Goal: Task Accomplishment & Management: Manage account settings

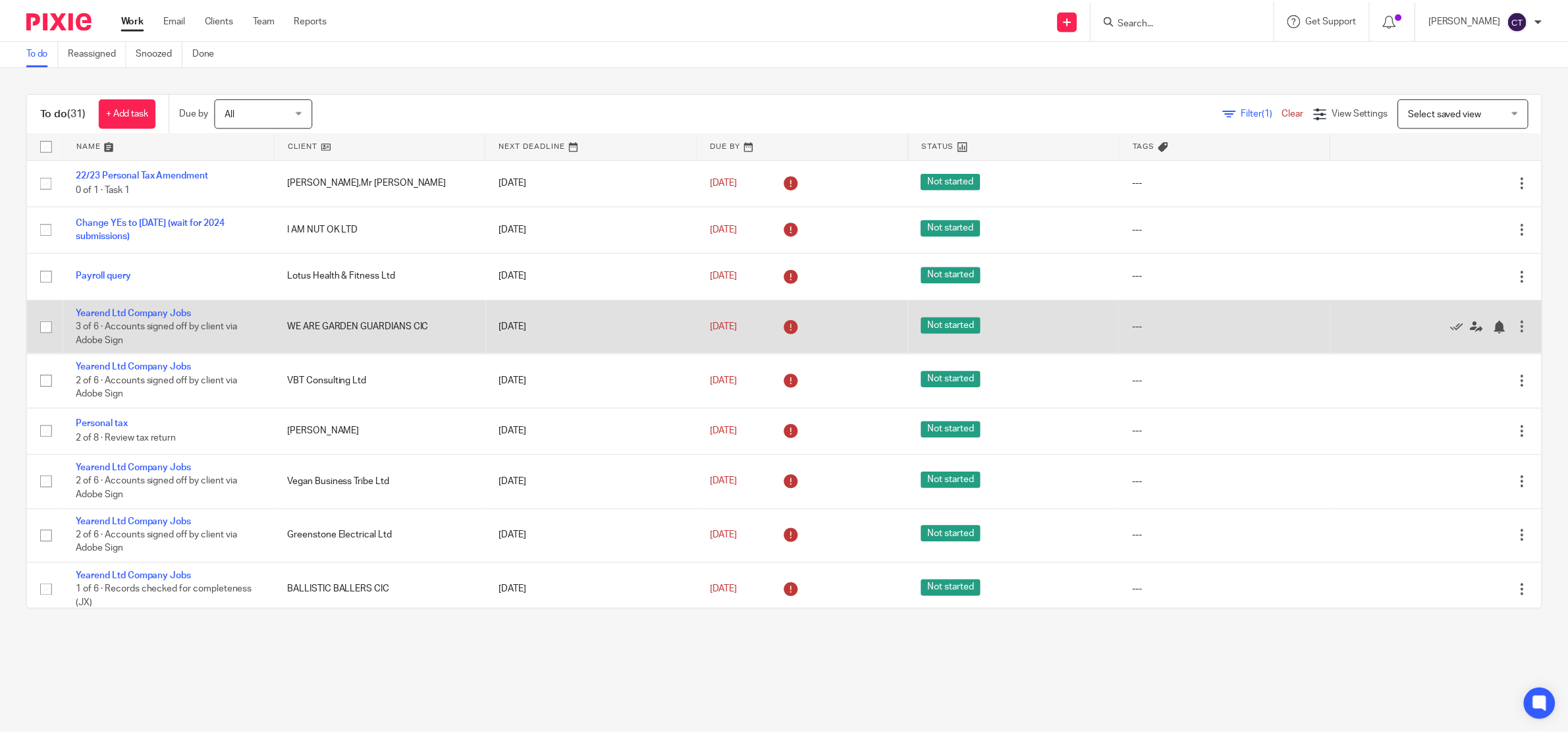
scroll to position [82, 0]
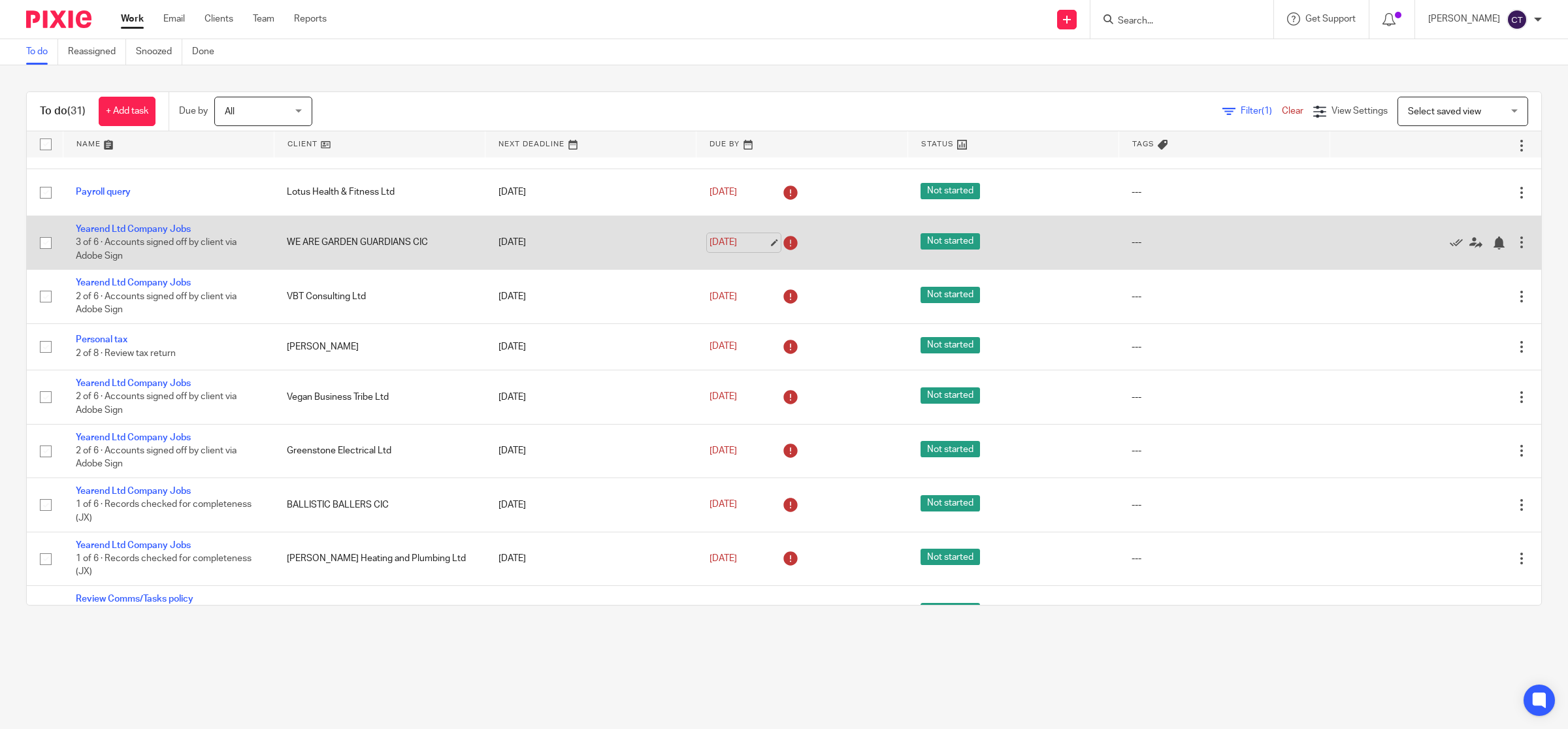
click at [737, 240] on link "25 Aug 2025" at bounding box center [739, 242] width 59 height 13
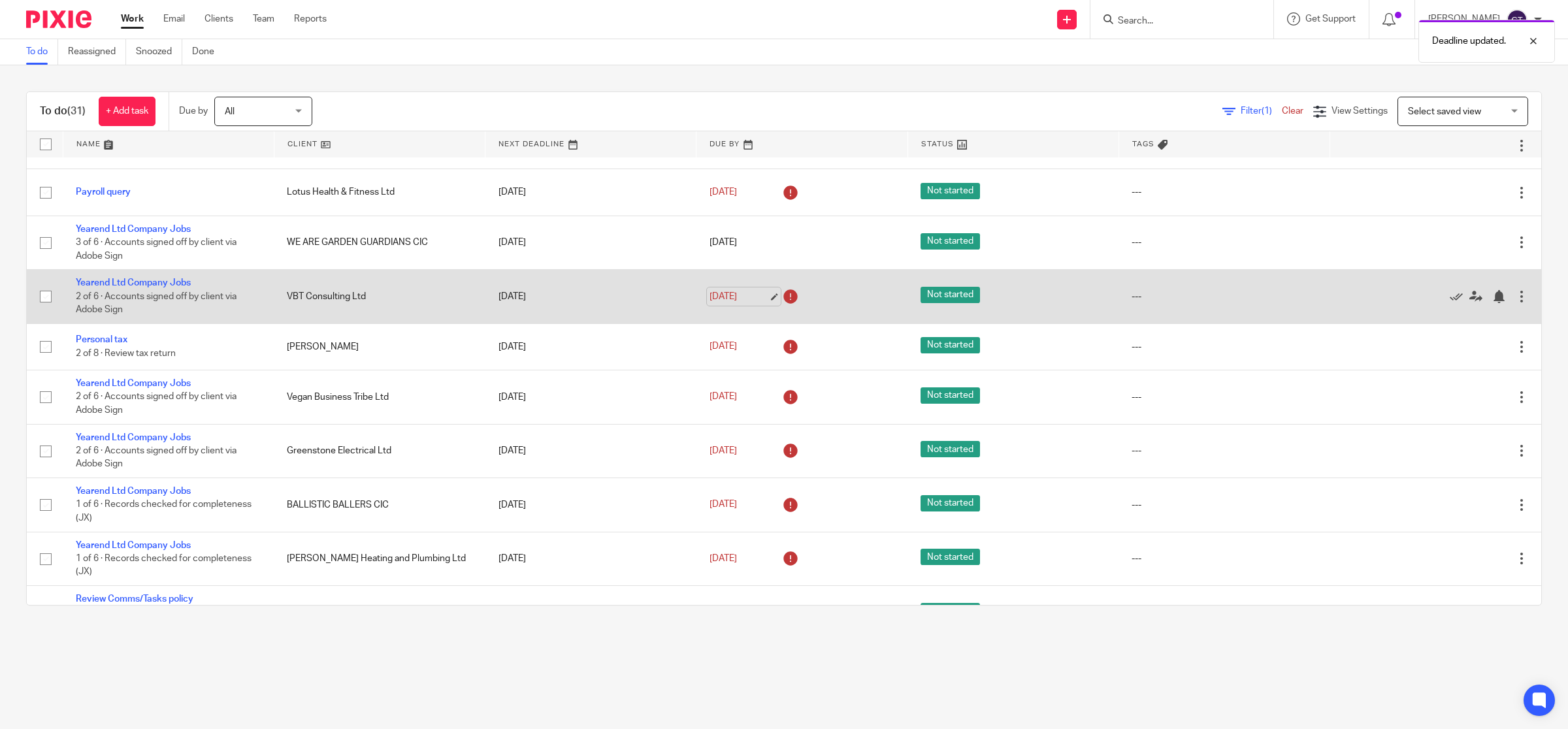
click at [744, 292] on link "25 Aug 2025" at bounding box center [739, 296] width 59 height 13
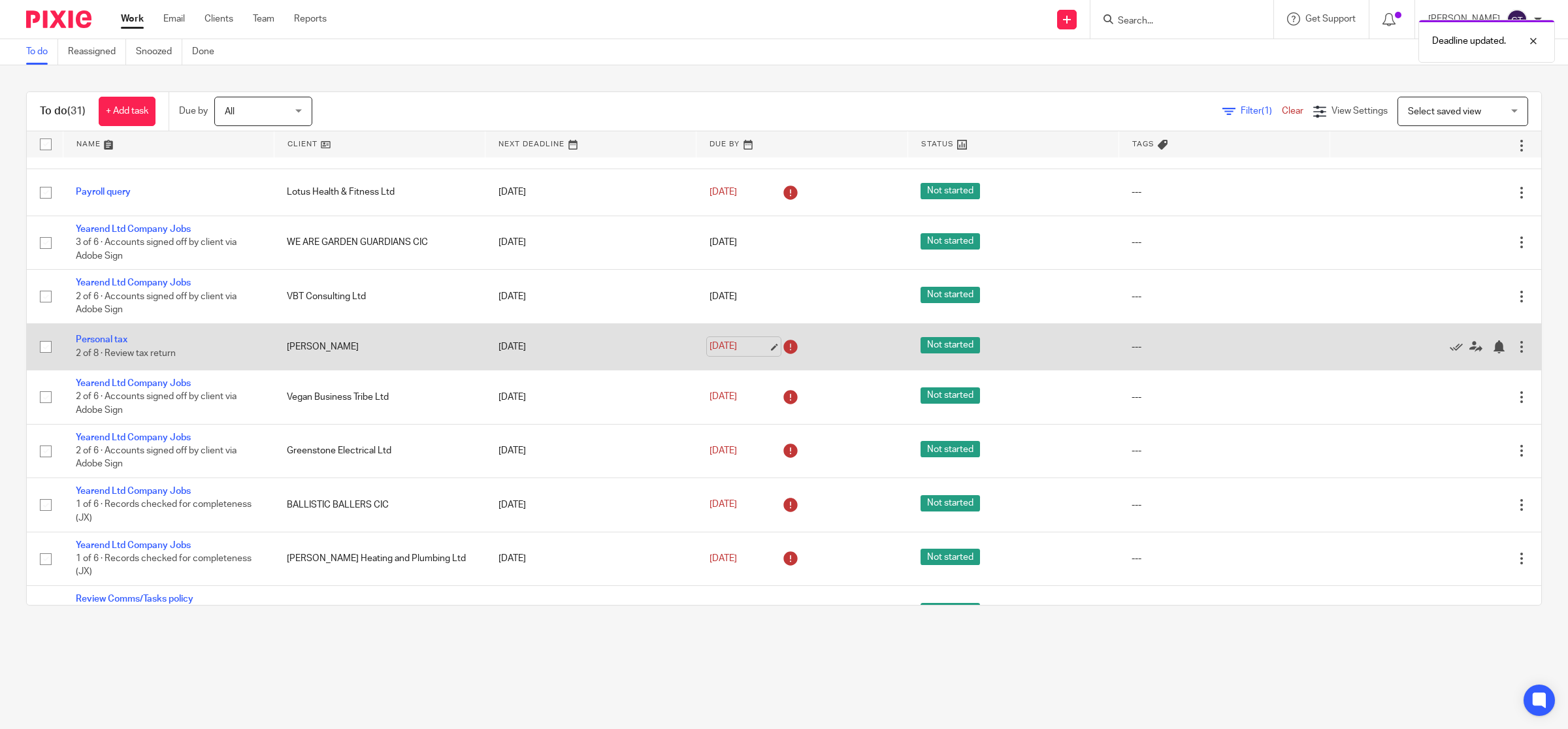
click at [730, 343] on link "25 Aug 2025" at bounding box center [739, 346] width 59 height 13
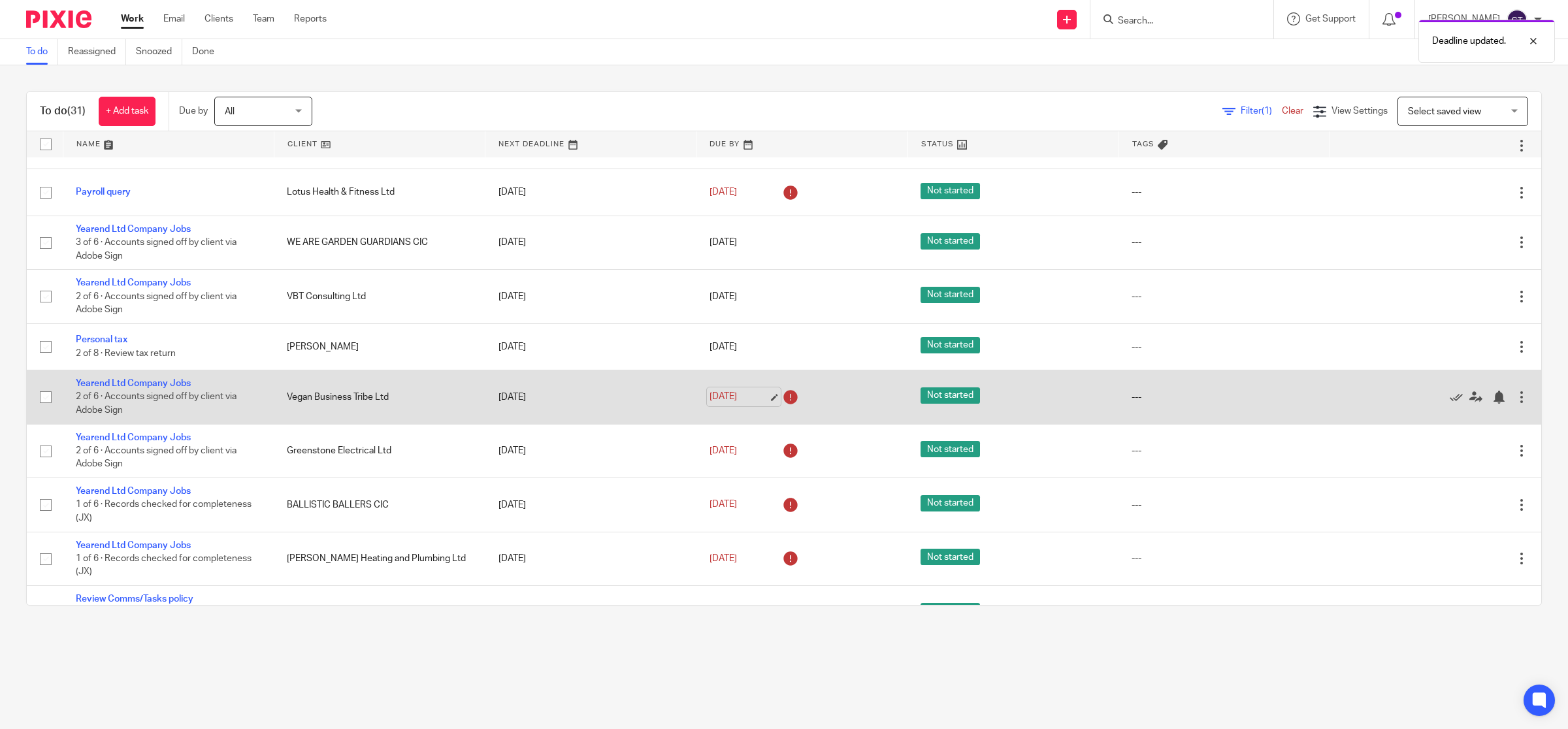
click at [719, 396] on link "25 Aug 2025" at bounding box center [739, 396] width 59 height 13
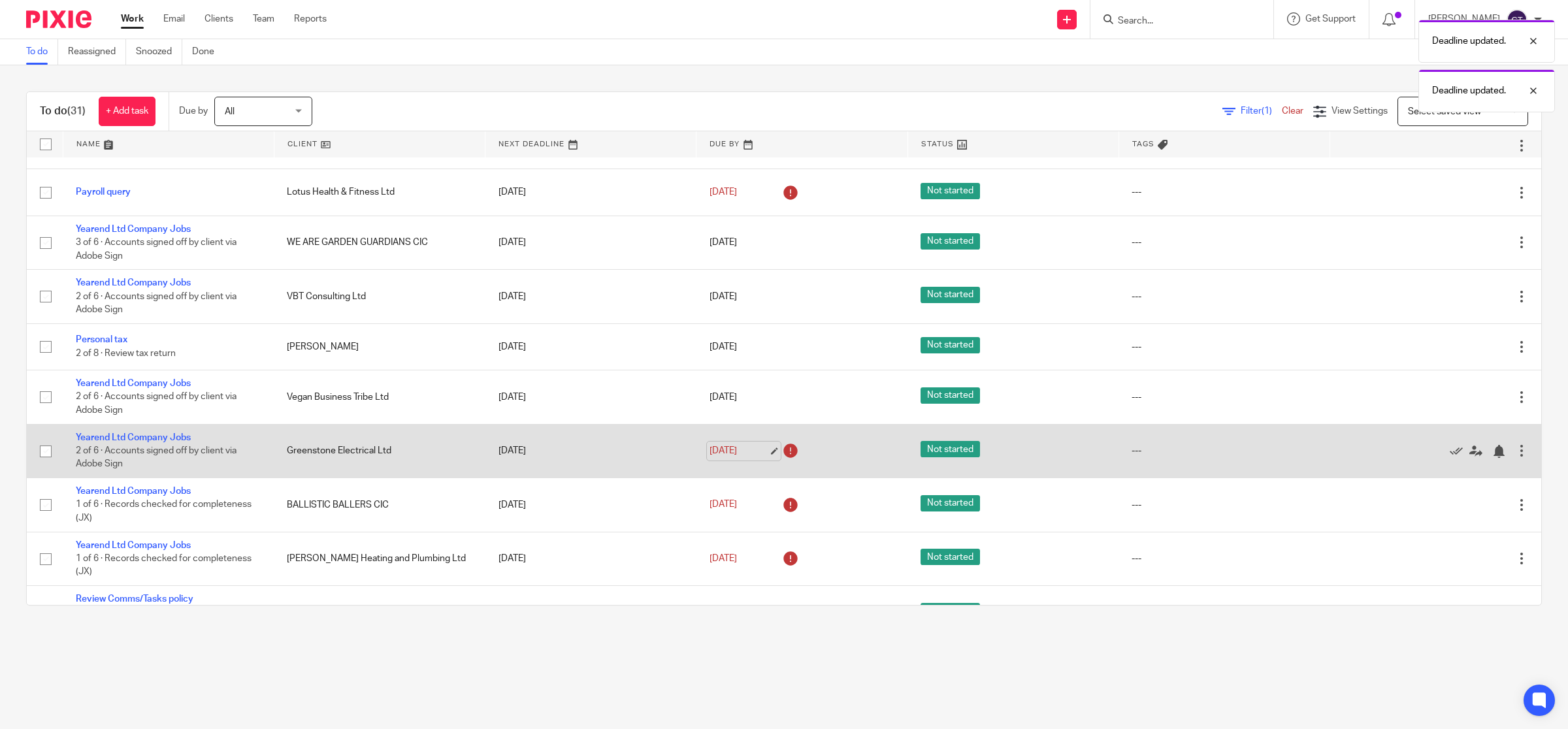
click at [717, 451] on link "26 Aug 2025" at bounding box center [739, 450] width 59 height 13
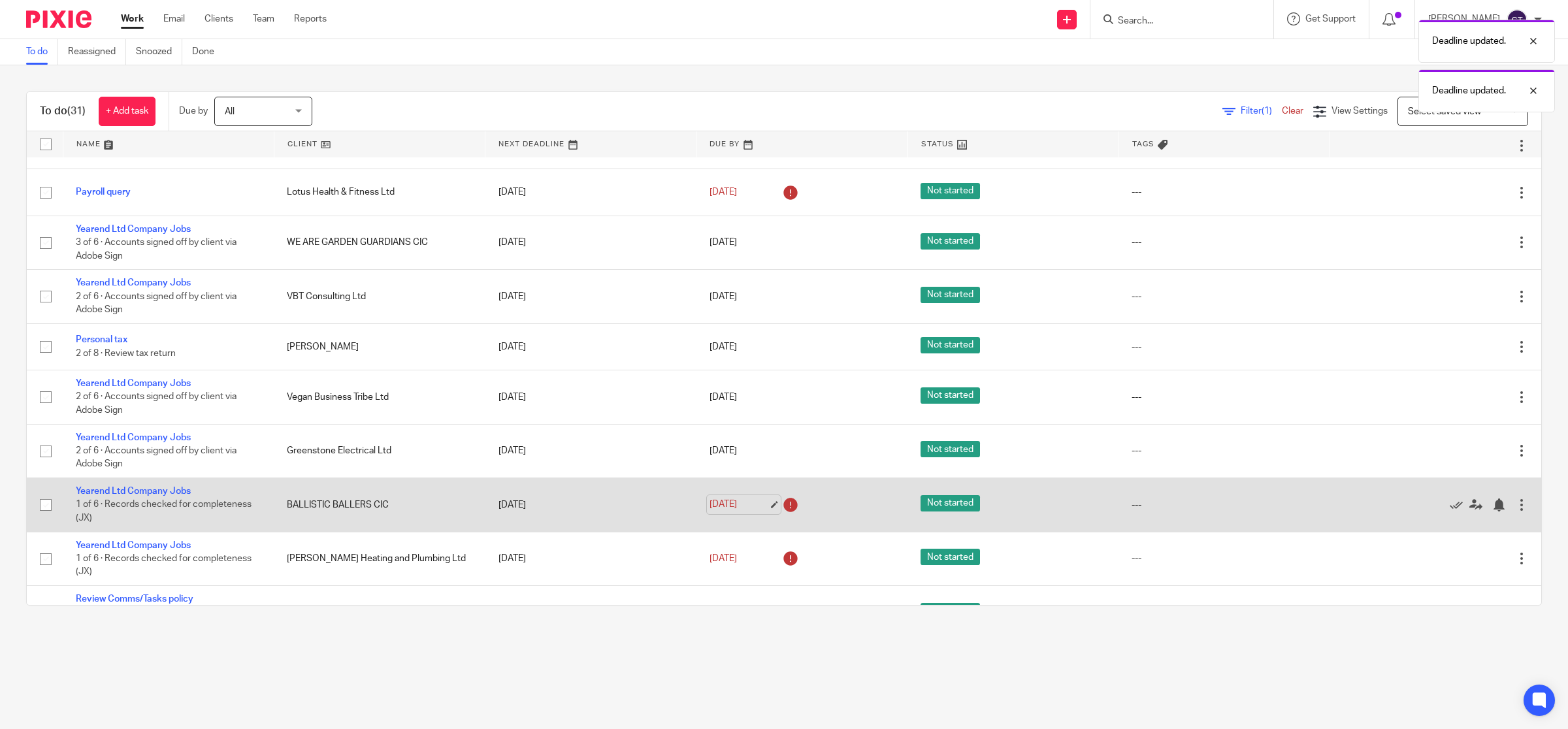
click at [730, 497] on link "26 Aug 2025" at bounding box center [739, 504] width 59 height 13
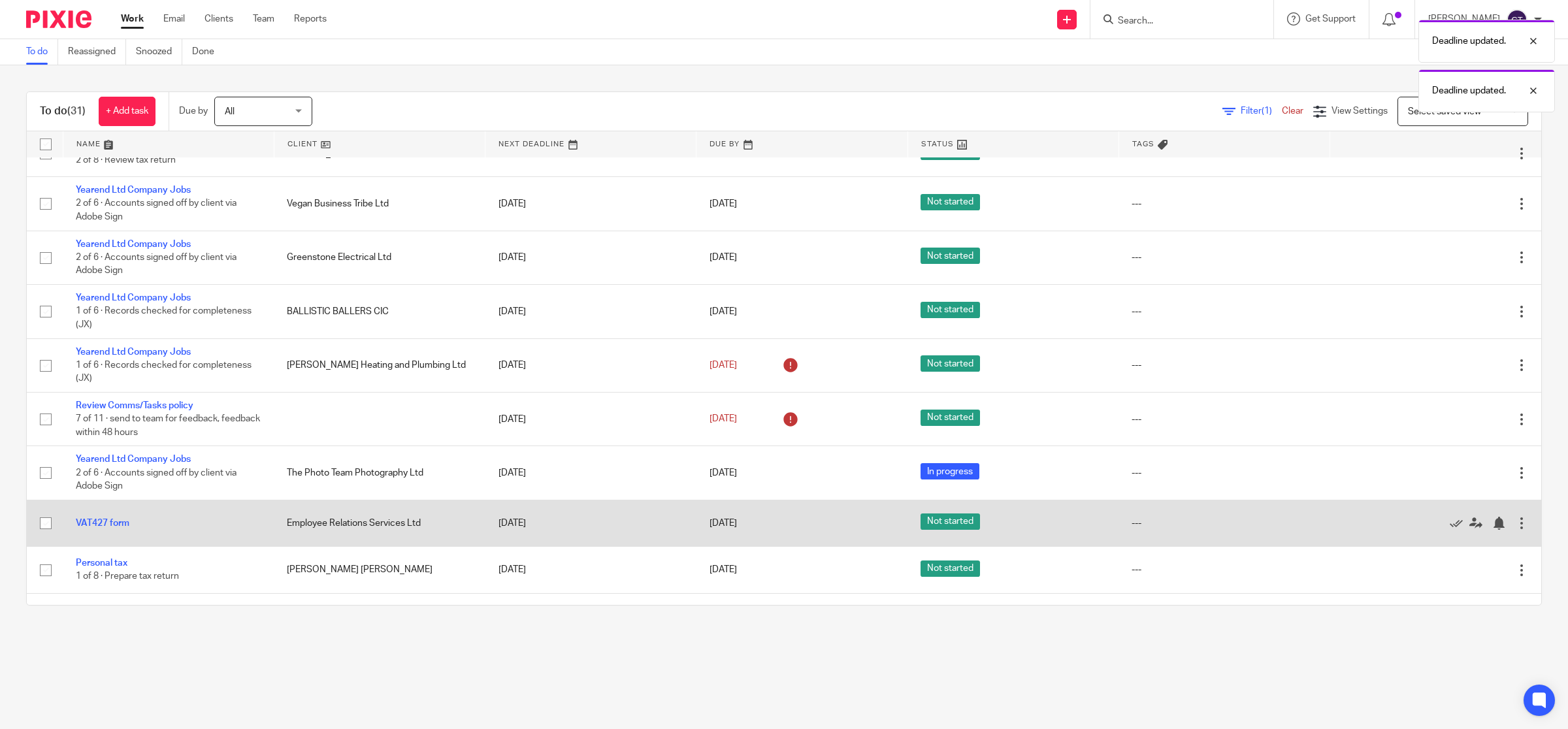
scroll to position [327, 0]
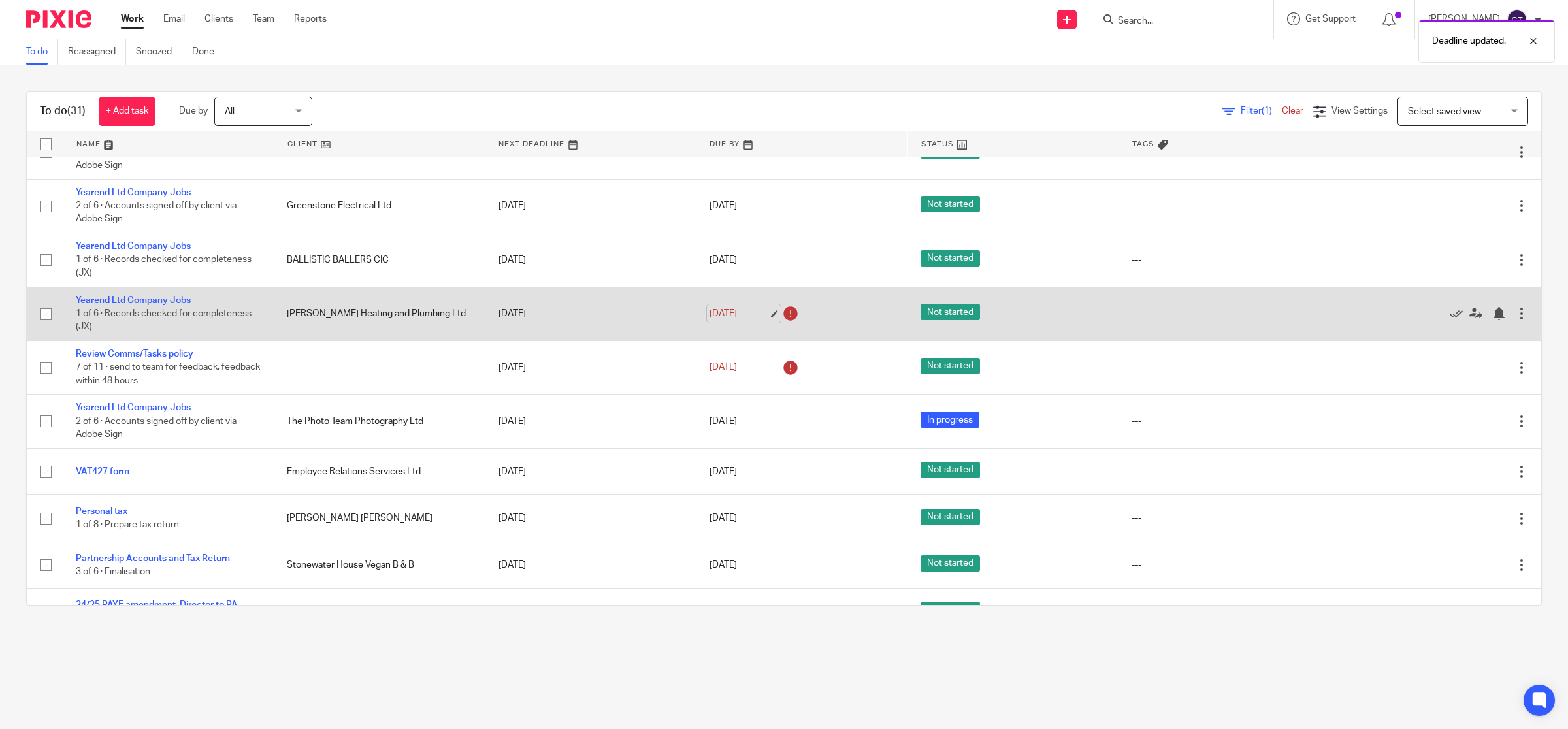
click at [721, 312] on link "26 Aug 2025" at bounding box center [739, 313] width 59 height 13
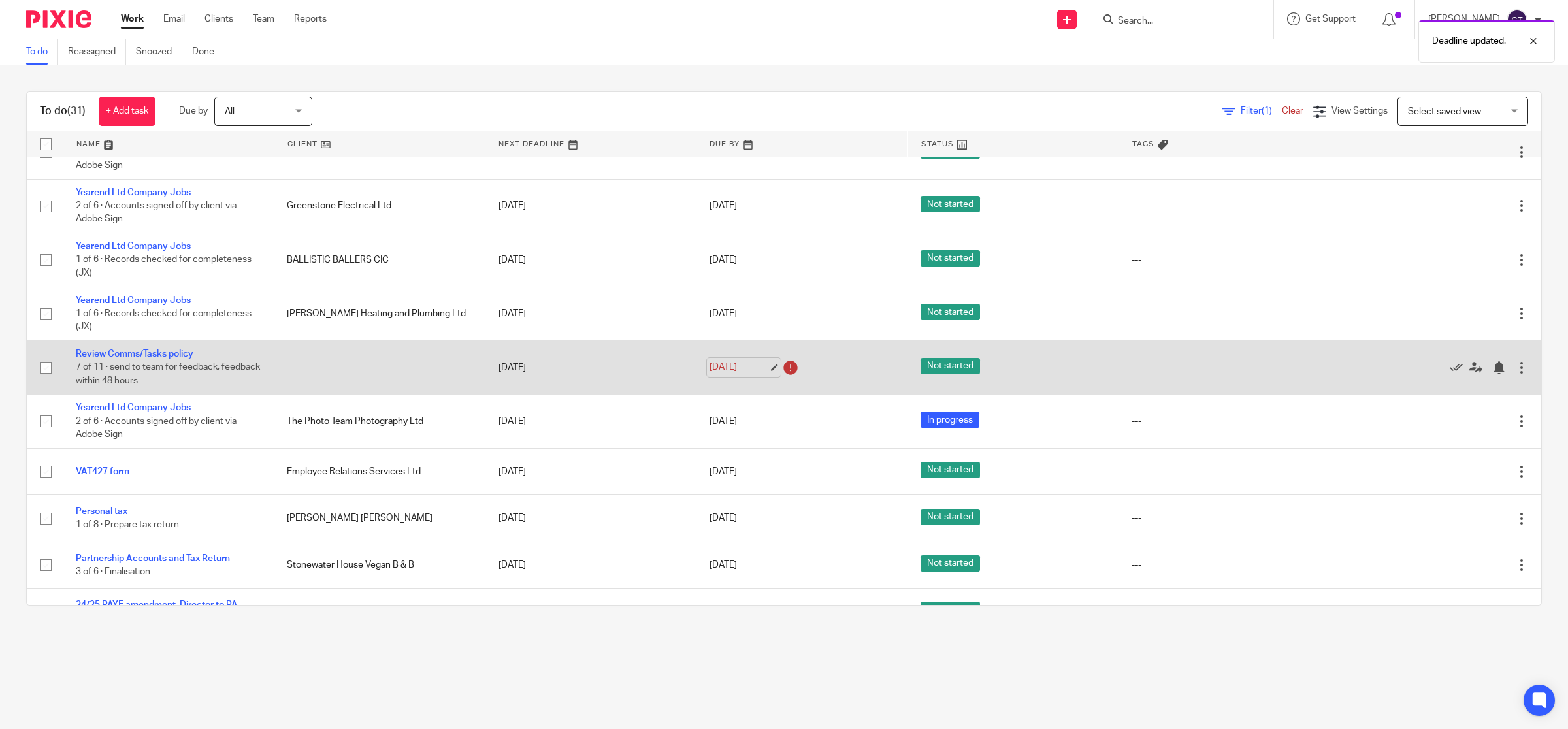
click at [725, 364] on link "26 Aug 2025" at bounding box center [739, 367] width 59 height 13
click at [126, 357] on link "Review Comms/Tasks policy" at bounding box center [134, 354] width 118 height 9
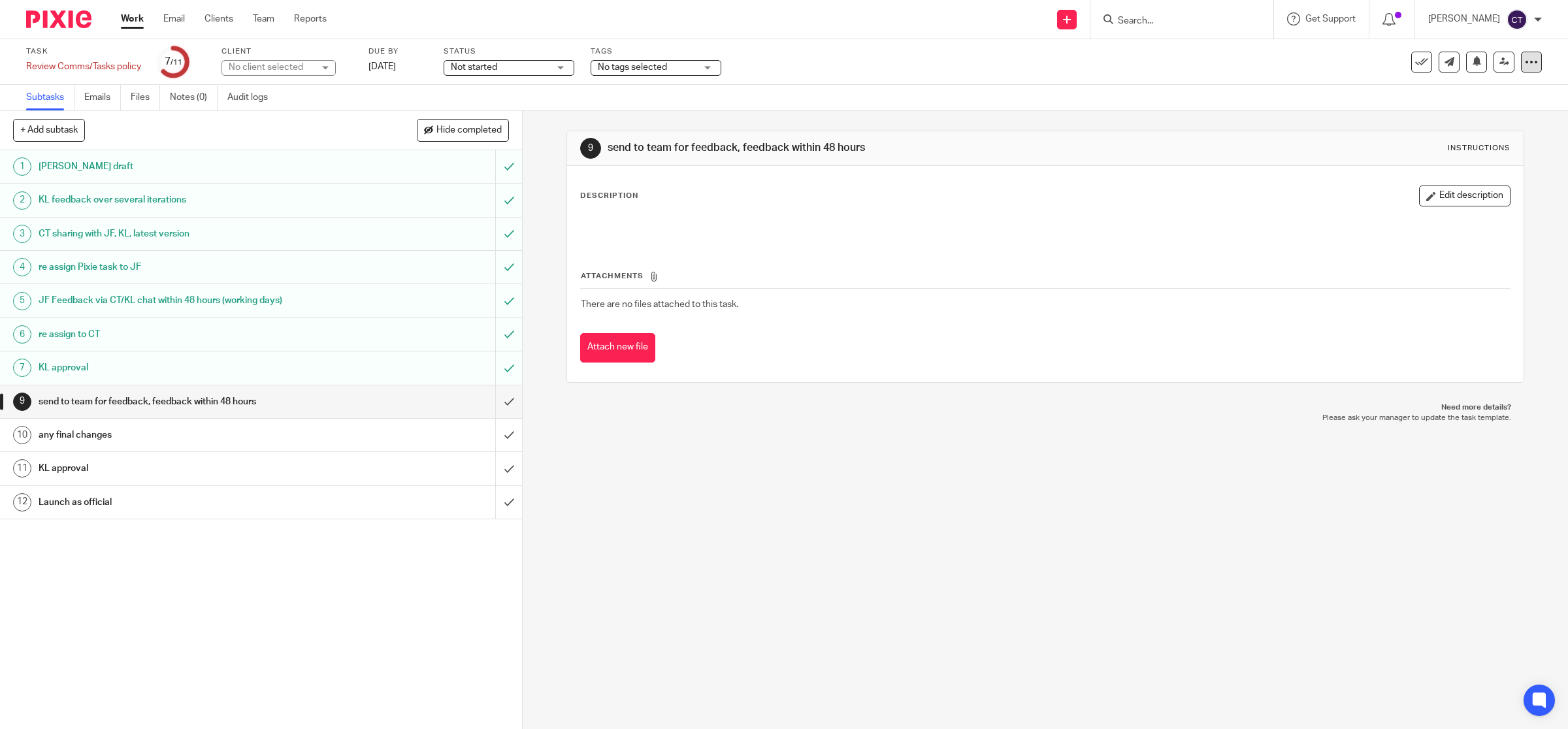
click at [1525, 68] on icon at bounding box center [1531, 62] width 13 height 13
click at [1413, 131] on link "Advanced task editor" at bounding box center [1419, 133] width 86 height 9
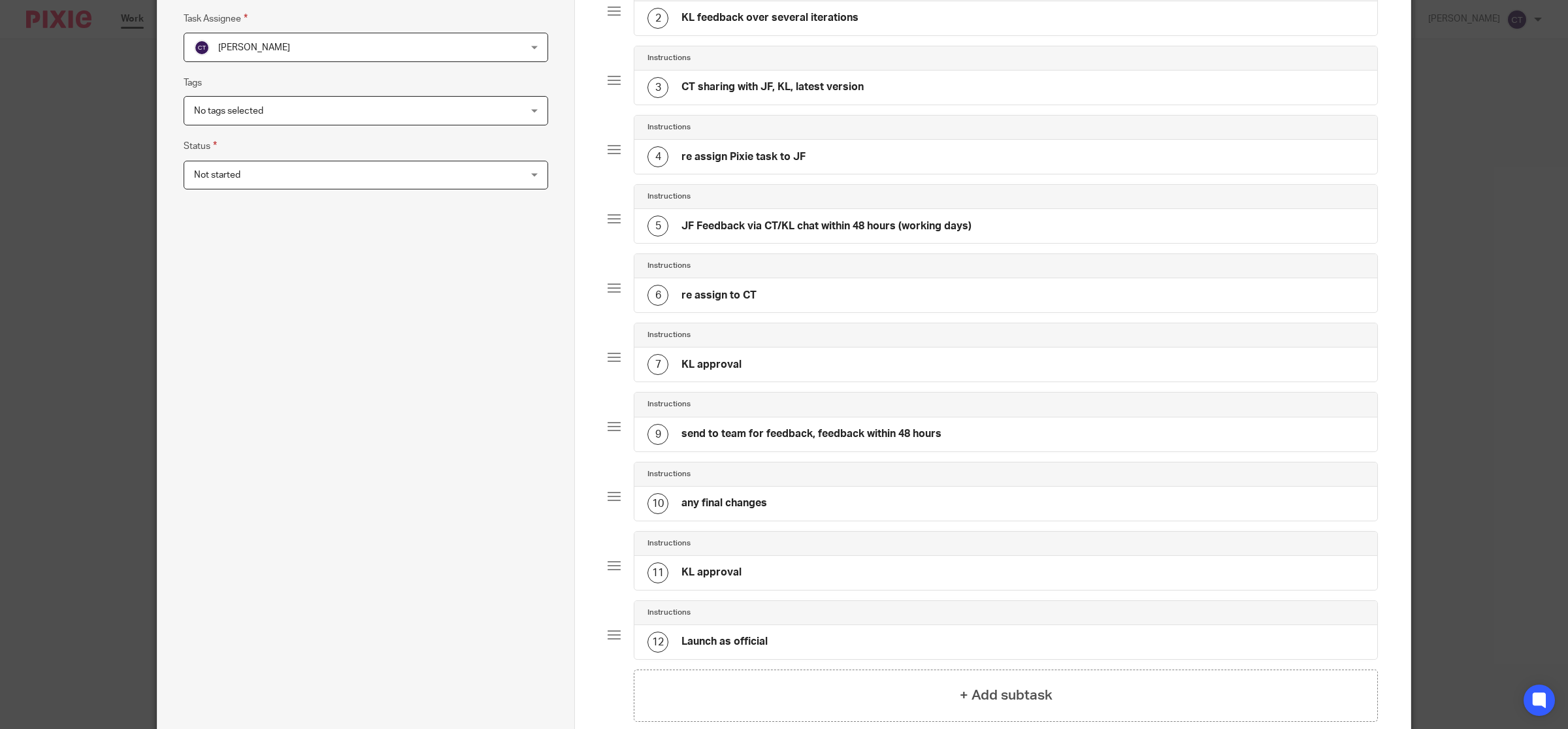
scroll to position [327, 0]
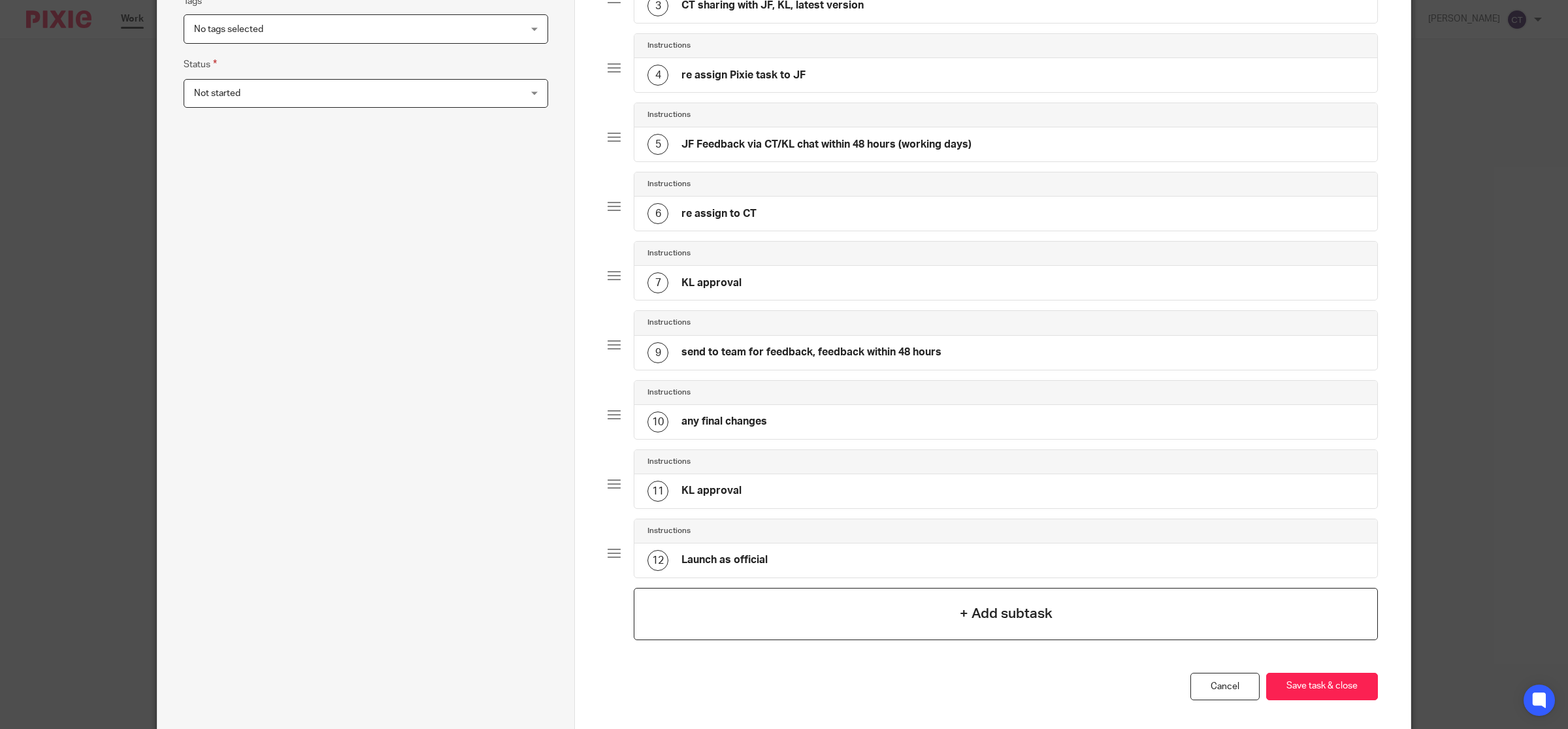
click at [1004, 609] on h4 "+ Add subtask" at bounding box center [1006, 614] width 93 height 20
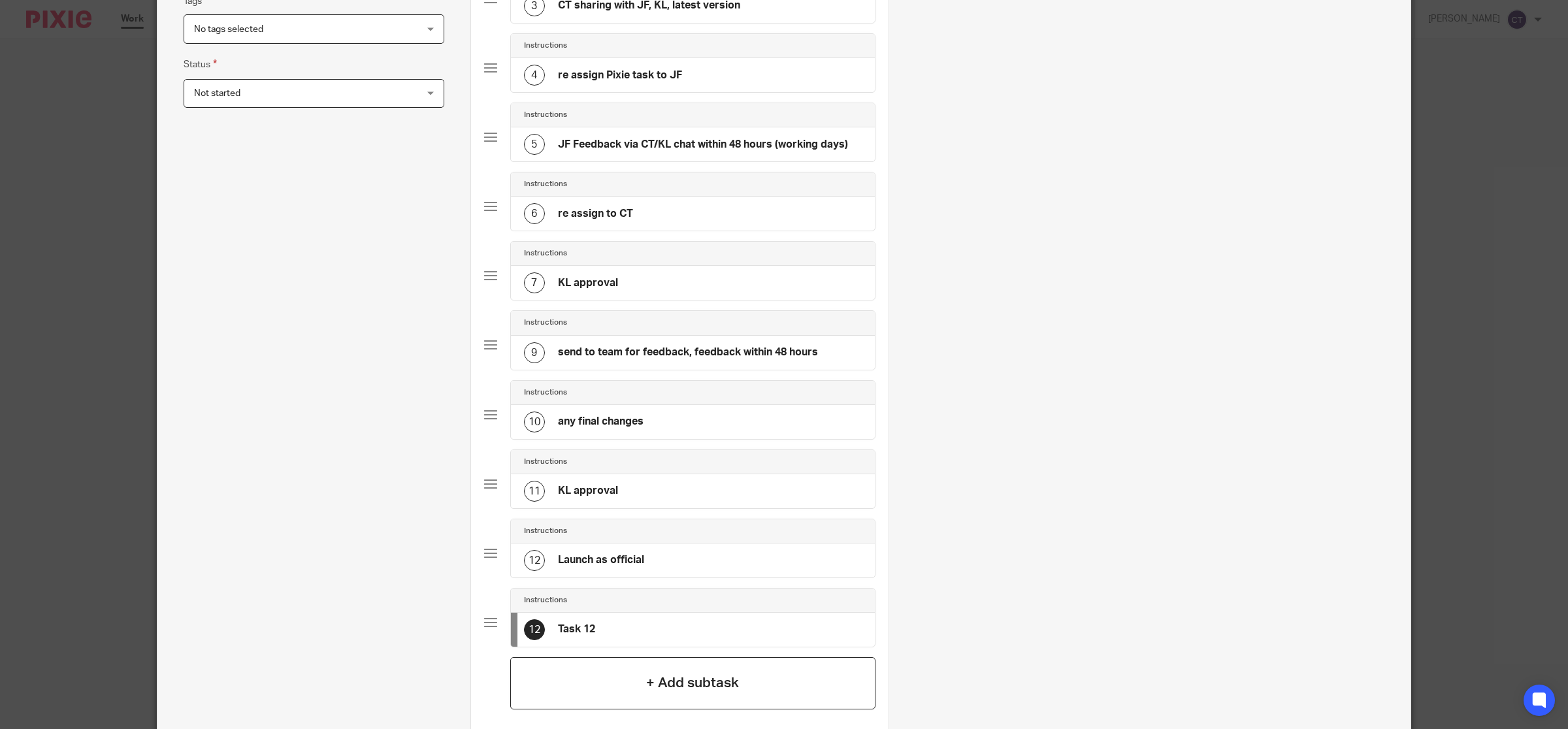
scroll to position [0, 0]
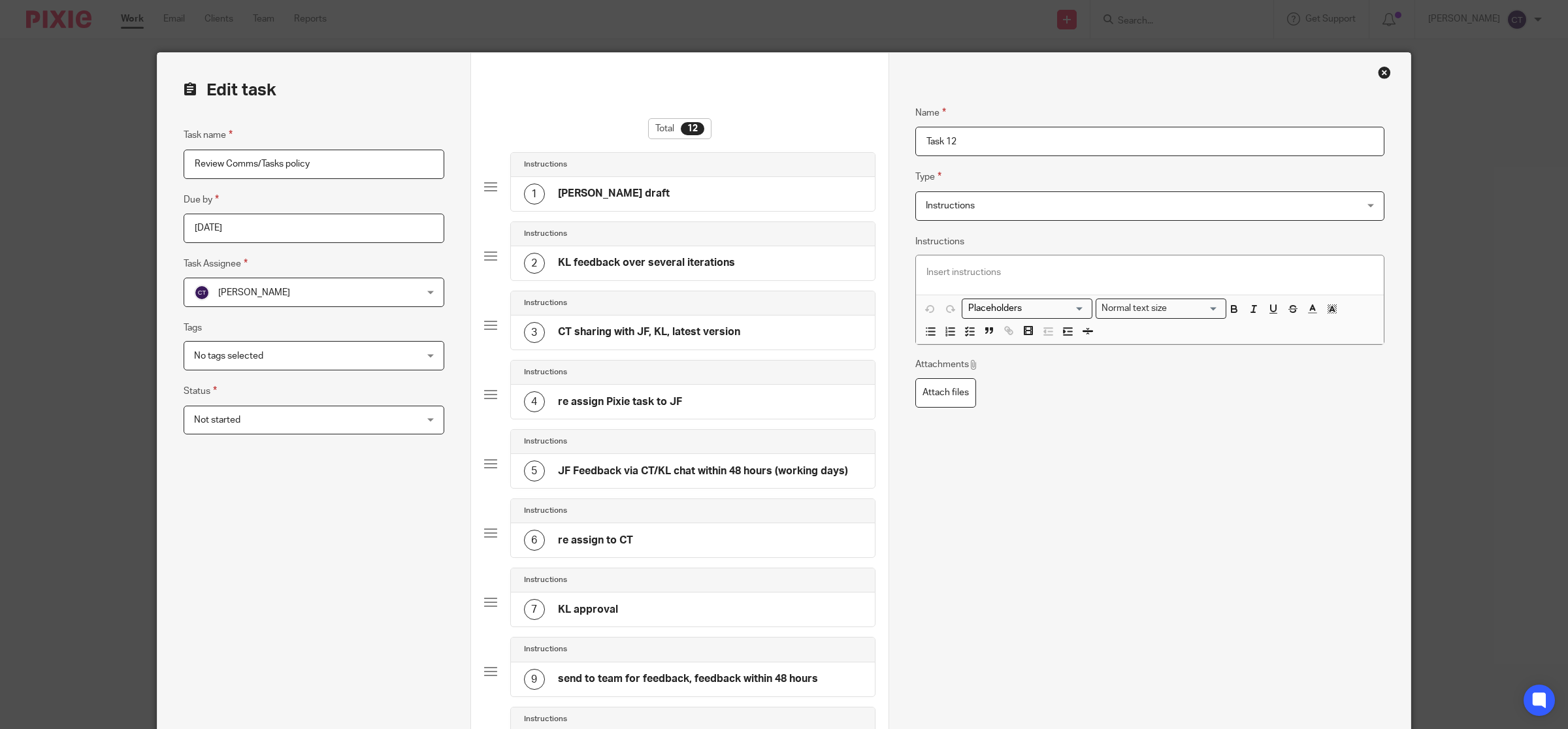
drag, startPoint x: 969, startPoint y: 141, endPoint x: 876, endPoint y: 128, distance: 93.9
click at [859, 129] on form "Edit task Task name Review Comms/Tasks policy Due by 2025-08-26 Task Assignee C…" at bounding box center [784, 610] width 1253 height 1116
type input "F"
type input "feedback deadline [DATE]"
click at [1117, 484] on div "Name feedback deadline 5 September 2025 Type Instructions Instructions Instruct…" at bounding box center [1149, 611] width 469 height 1051
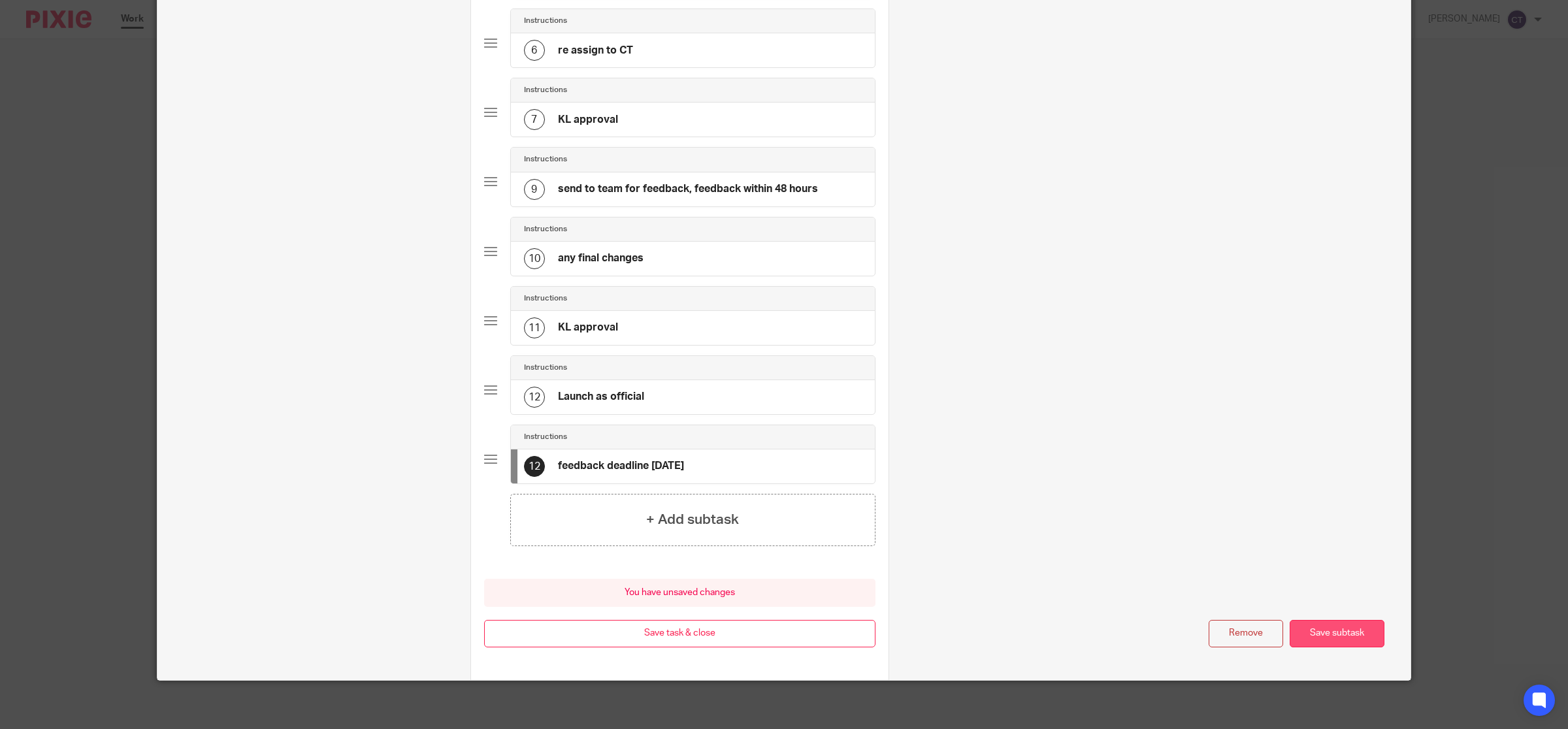
click at [1318, 637] on button "Save subtask" at bounding box center [1337, 634] width 95 height 28
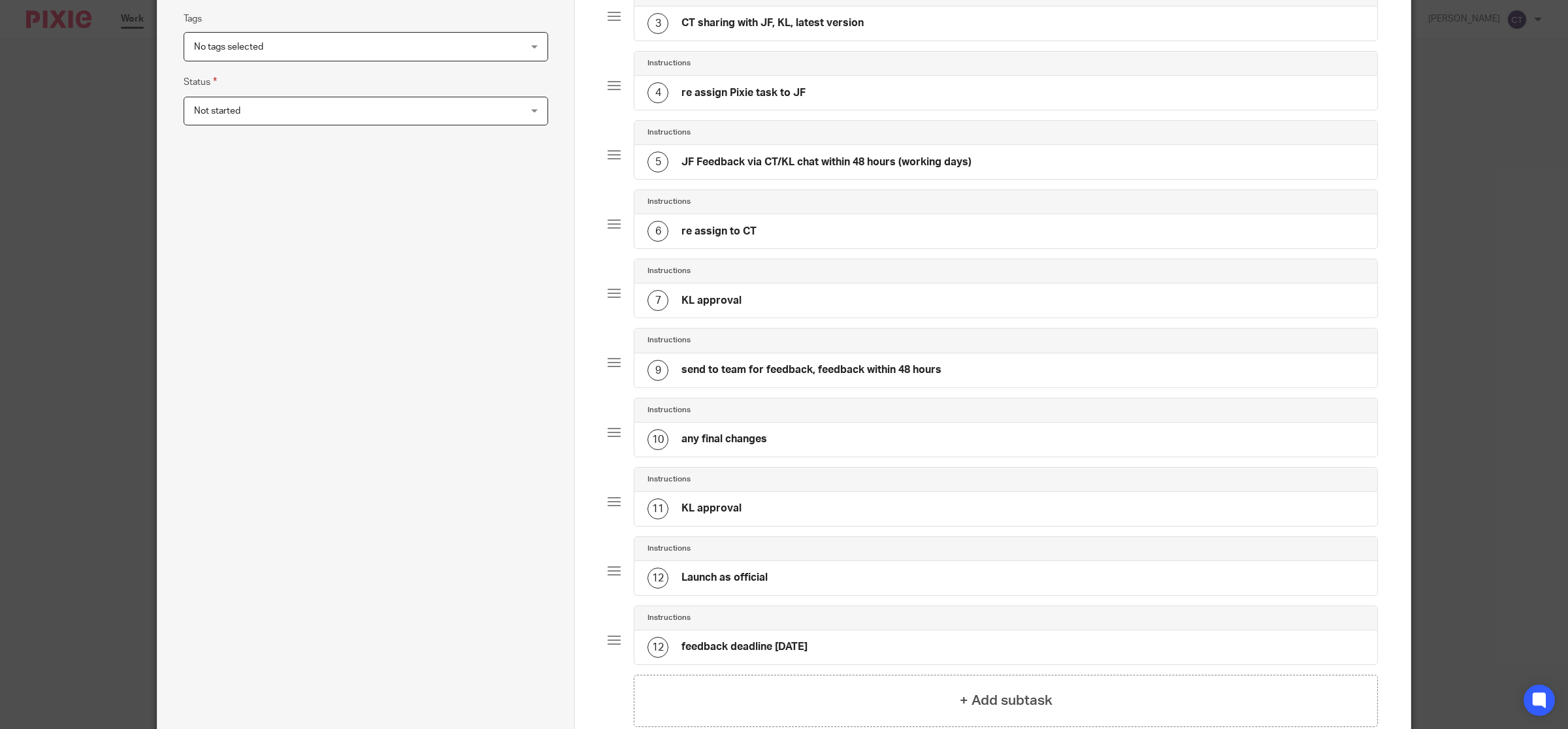
scroll to position [295, 0]
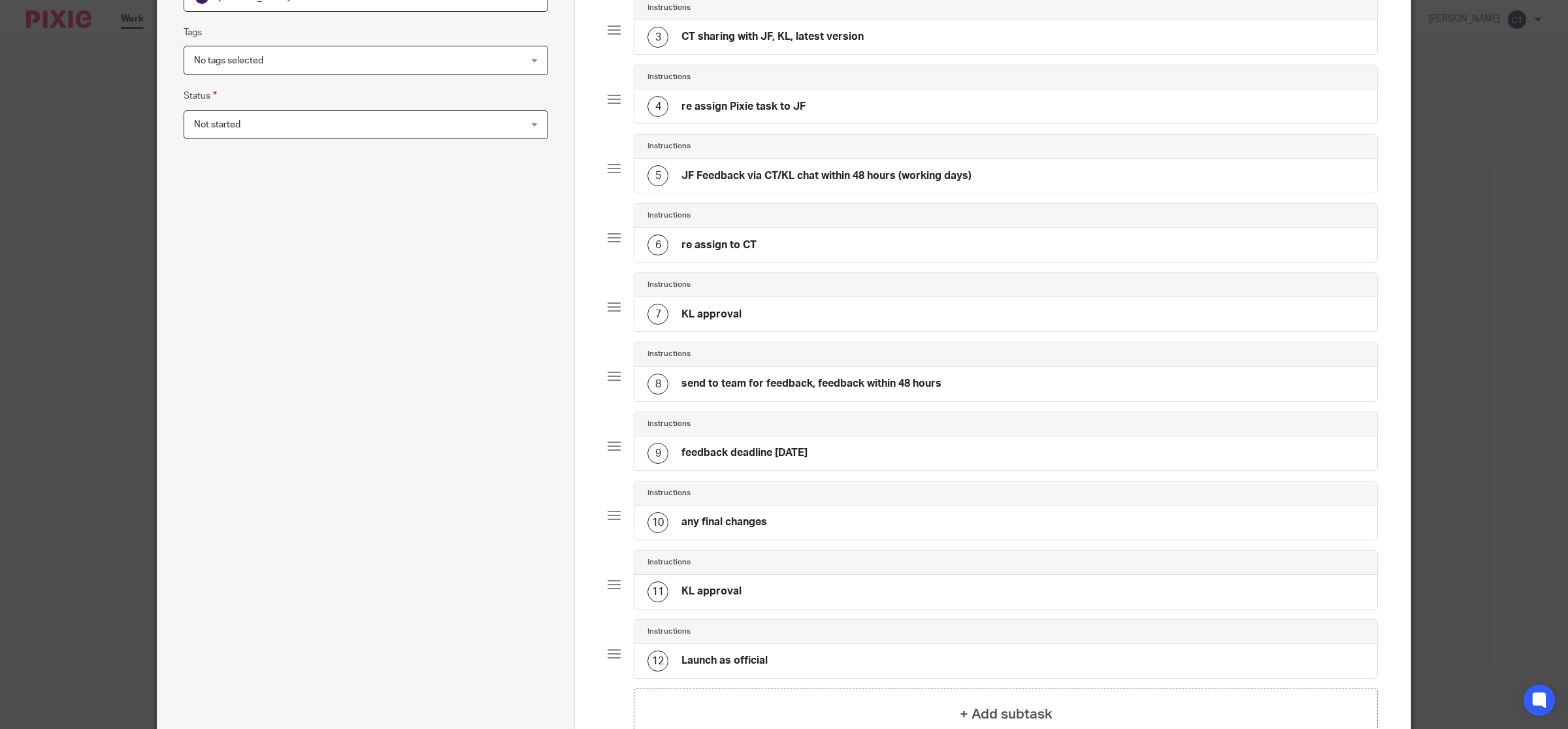
click at [834, 386] on h4 "send to team for feedback, feedback within 48 hours" at bounding box center [811, 383] width 260 height 13
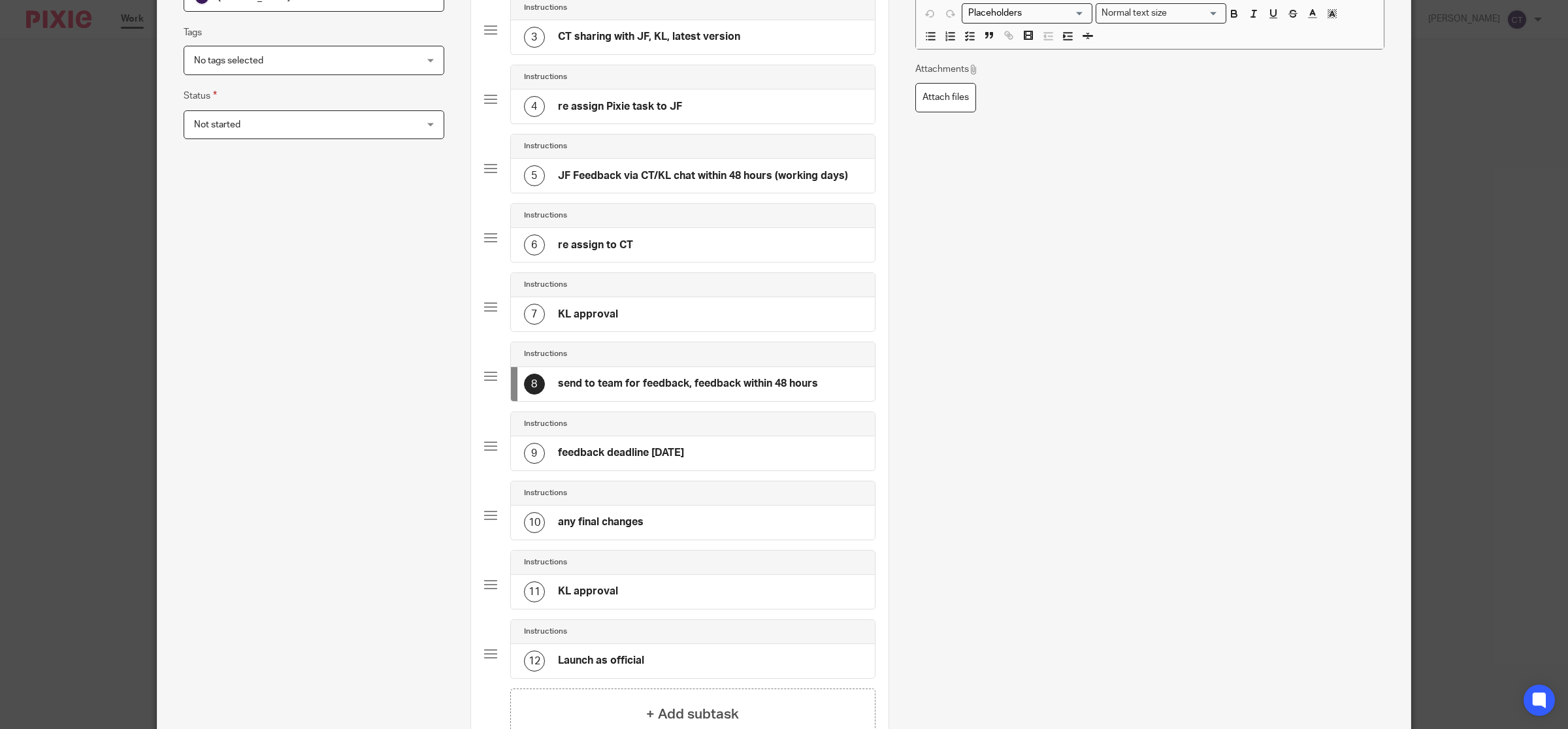
scroll to position [0, 0]
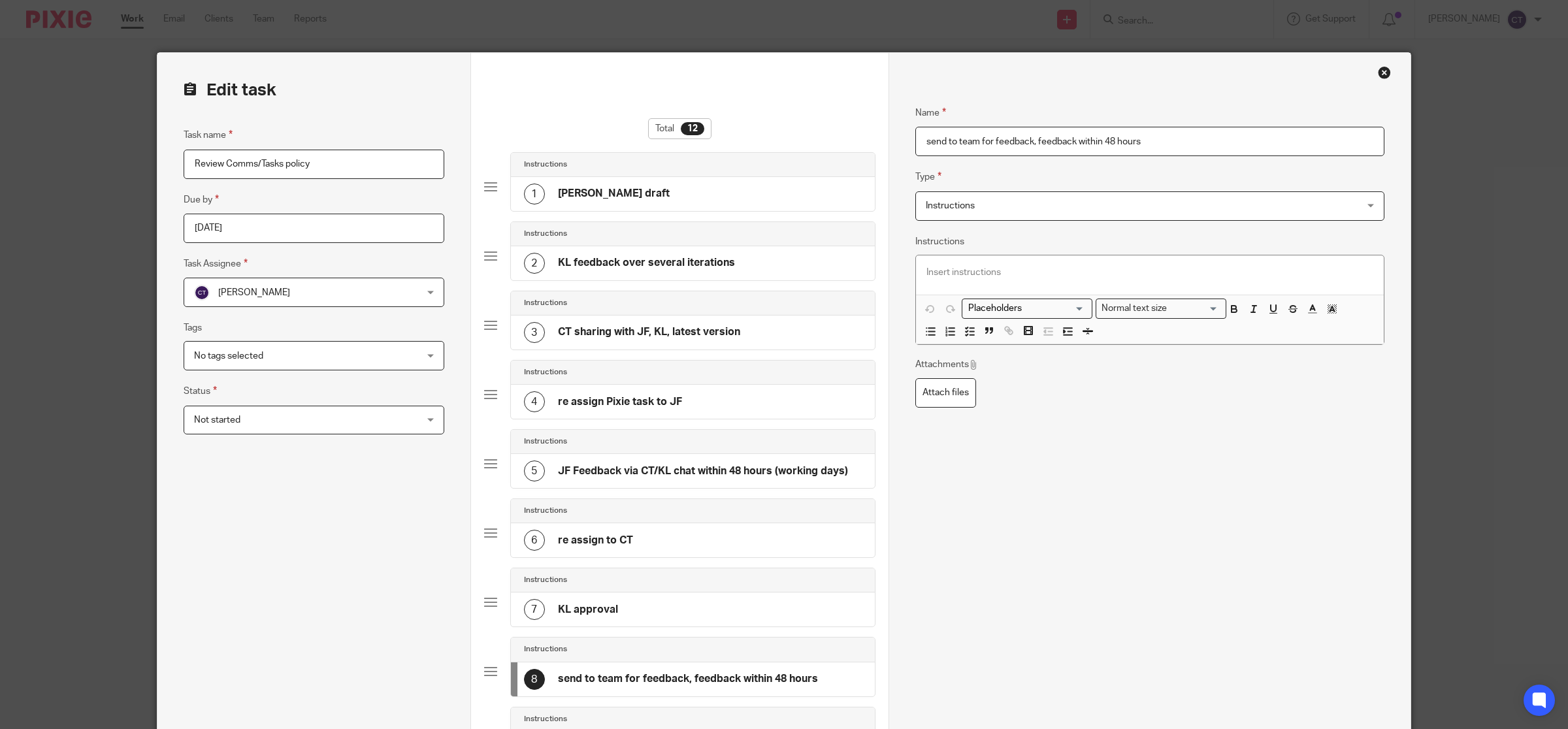
drag, startPoint x: 1148, startPoint y: 135, endPoint x: 1027, endPoint y: 154, distance: 122.5
click at [1027, 154] on input "send to team for feedback, feedback within 48 hours" at bounding box center [1149, 141] width 469 height 29
type input "send to team for feedback"
click at [1075, 451] on div "Name send to team for feedback Type Instructions Instructions Instructions Send…" at bounding box center [1149, 611] width 469 height 1051
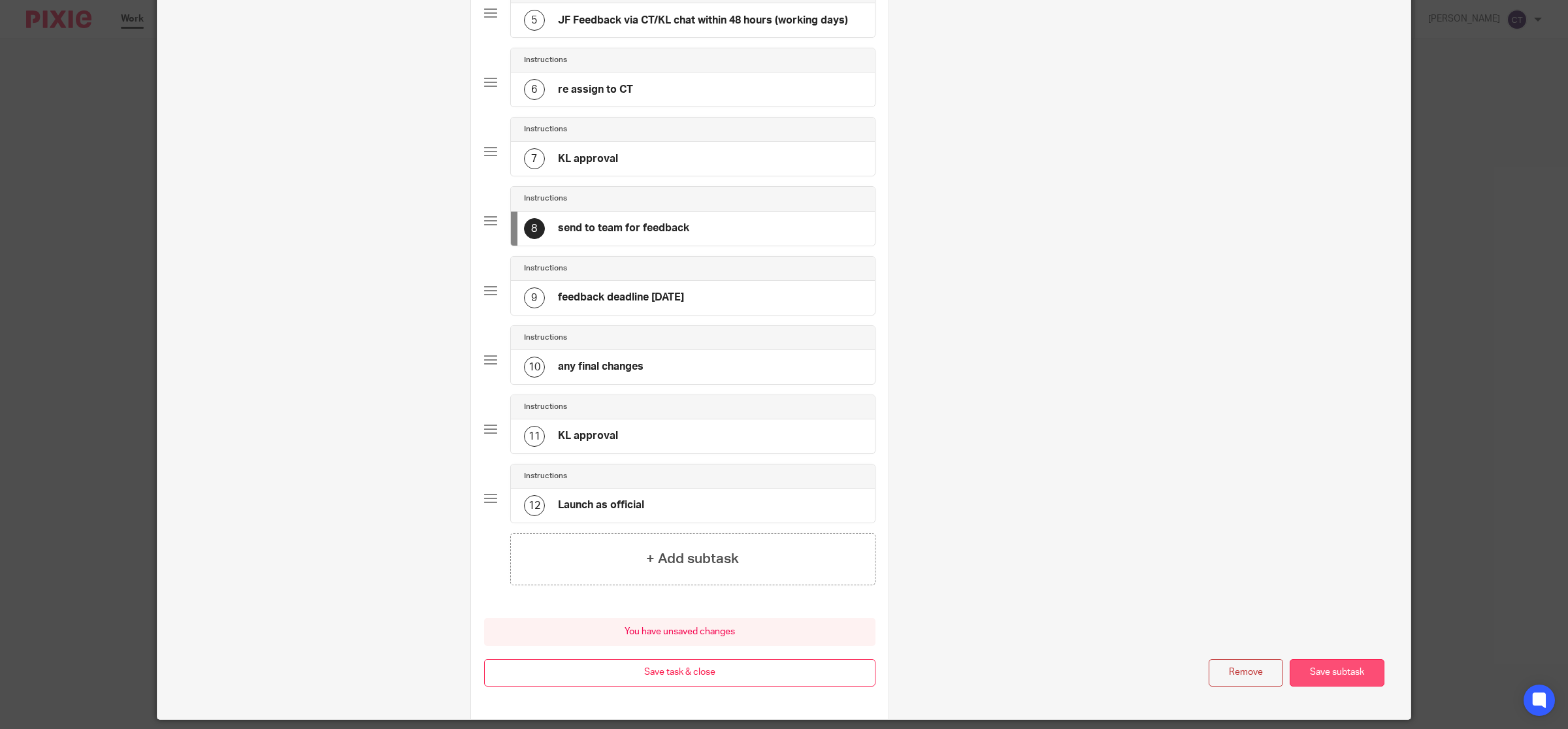
scroll to position [489, 0]
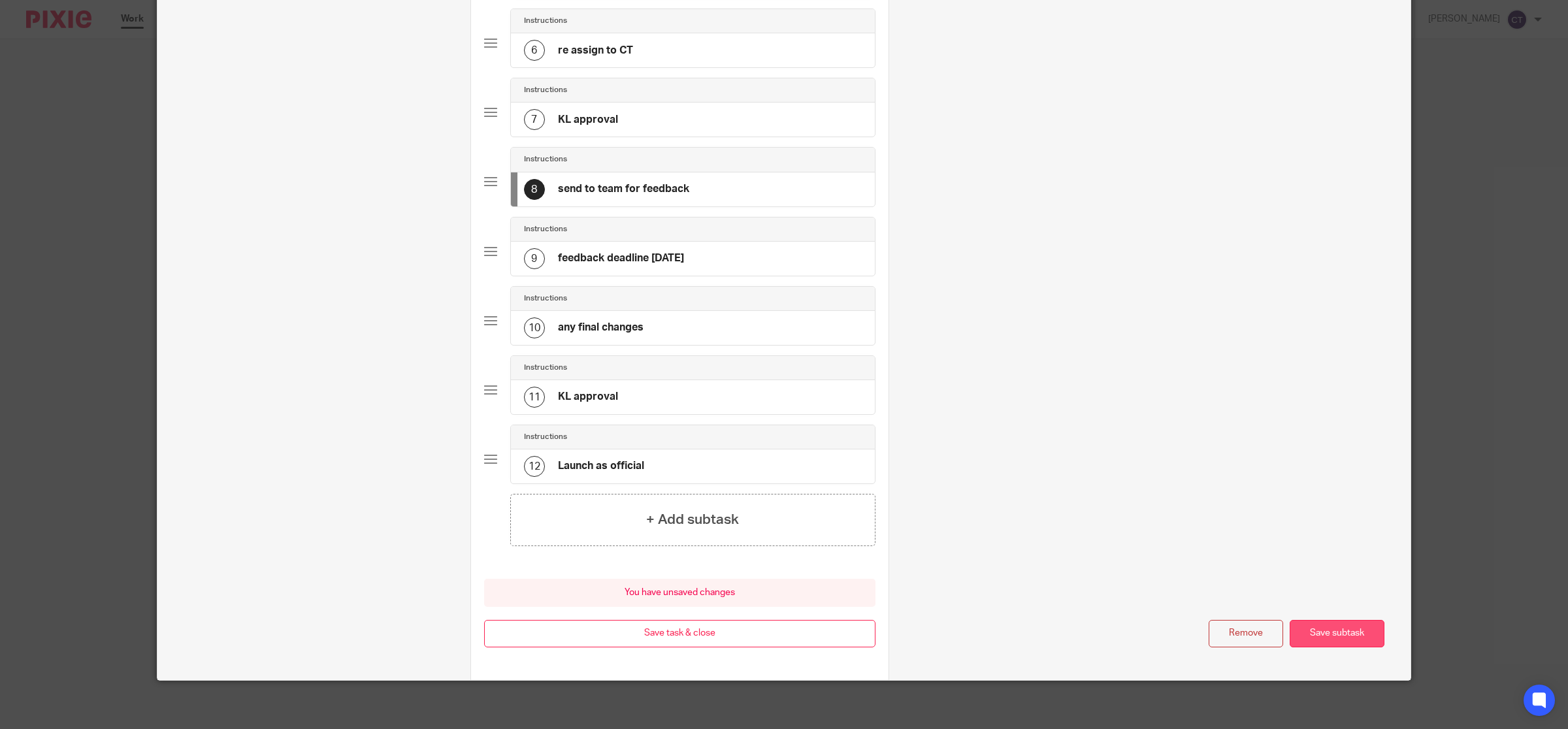
click at [1336, 636] on button "Save subtask" at bounding box center [1337, 634] width 95 height 28
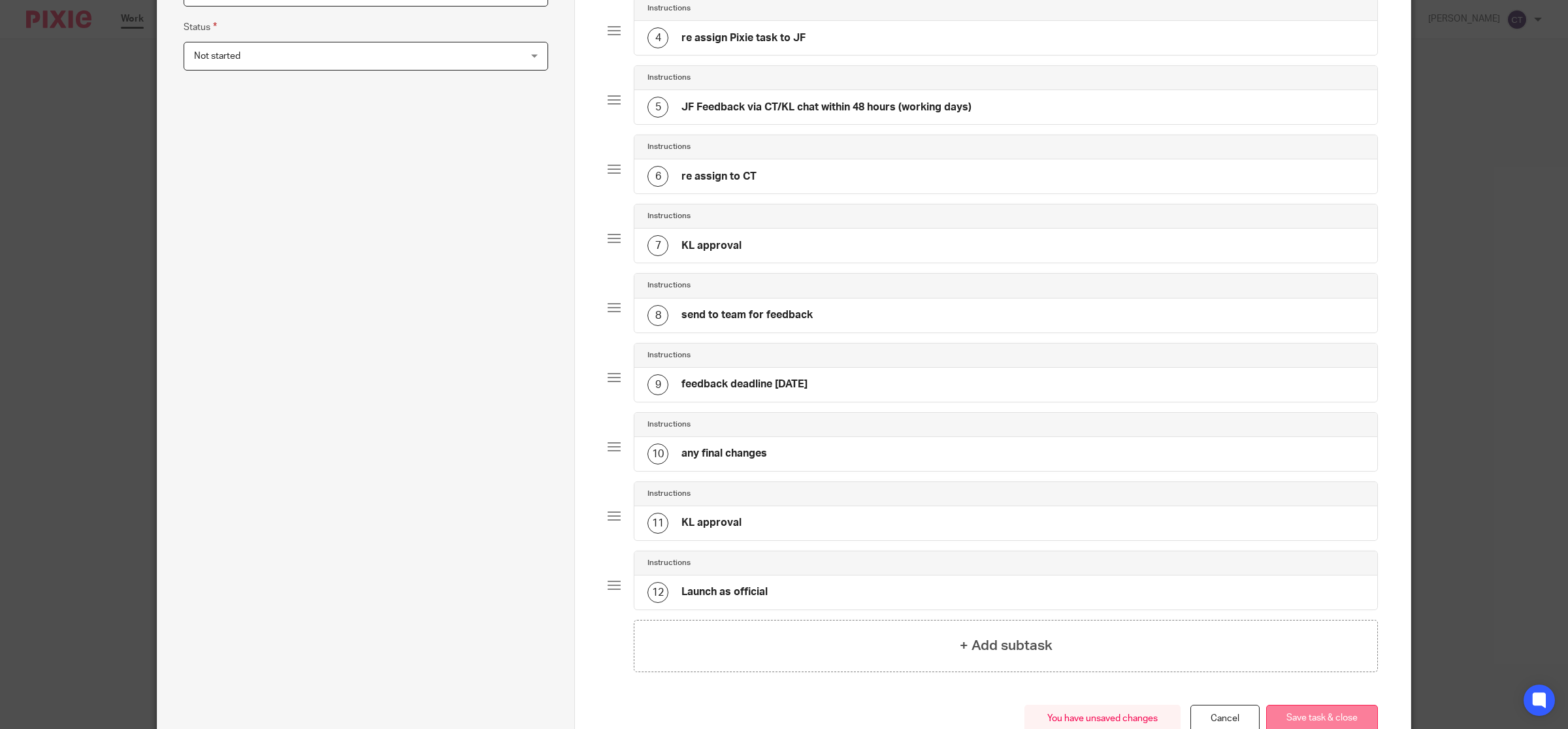
scroll to position [458, 0]
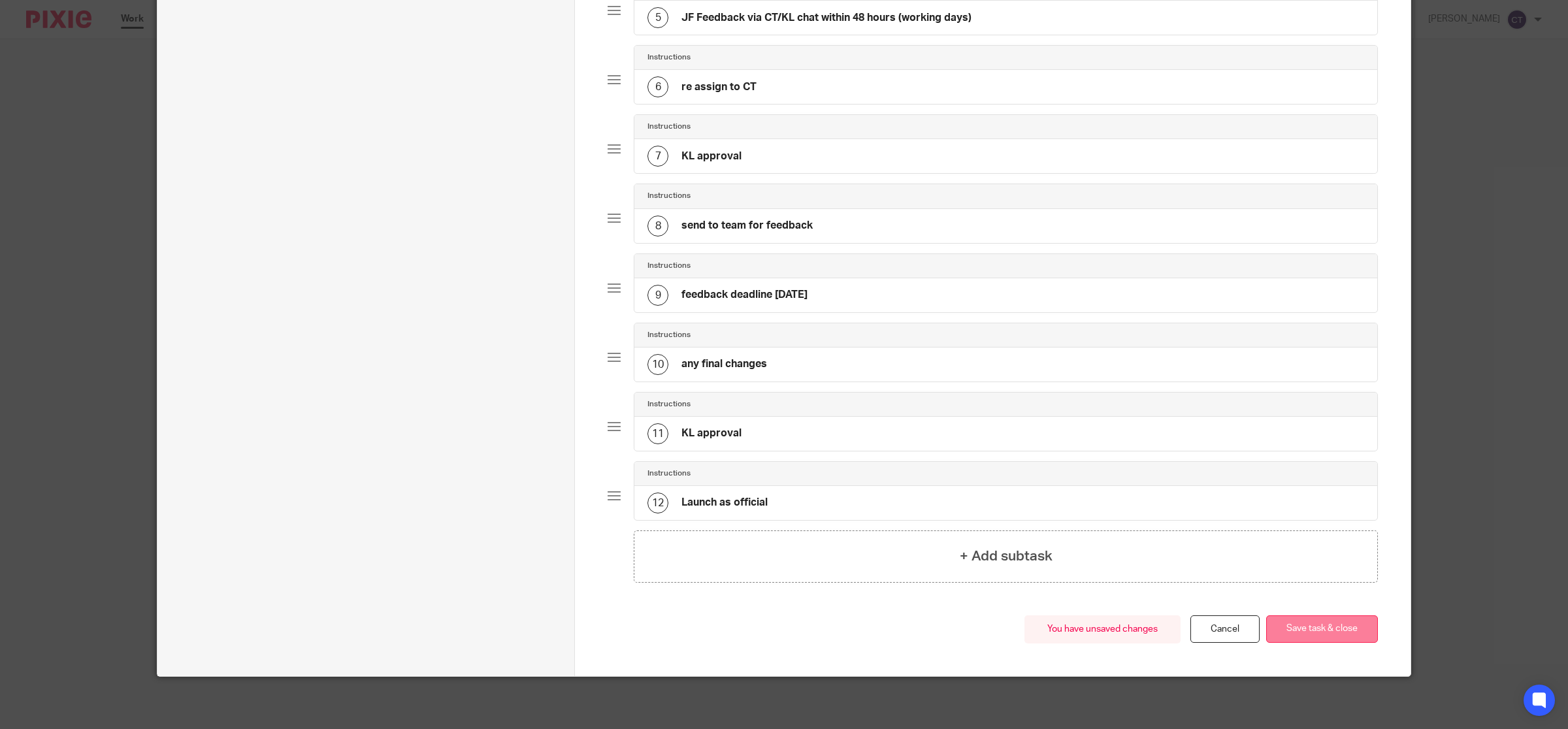
click at [1333, 622] on button "Save task & close" at bounding box center [1322, 629] width 112 height 28
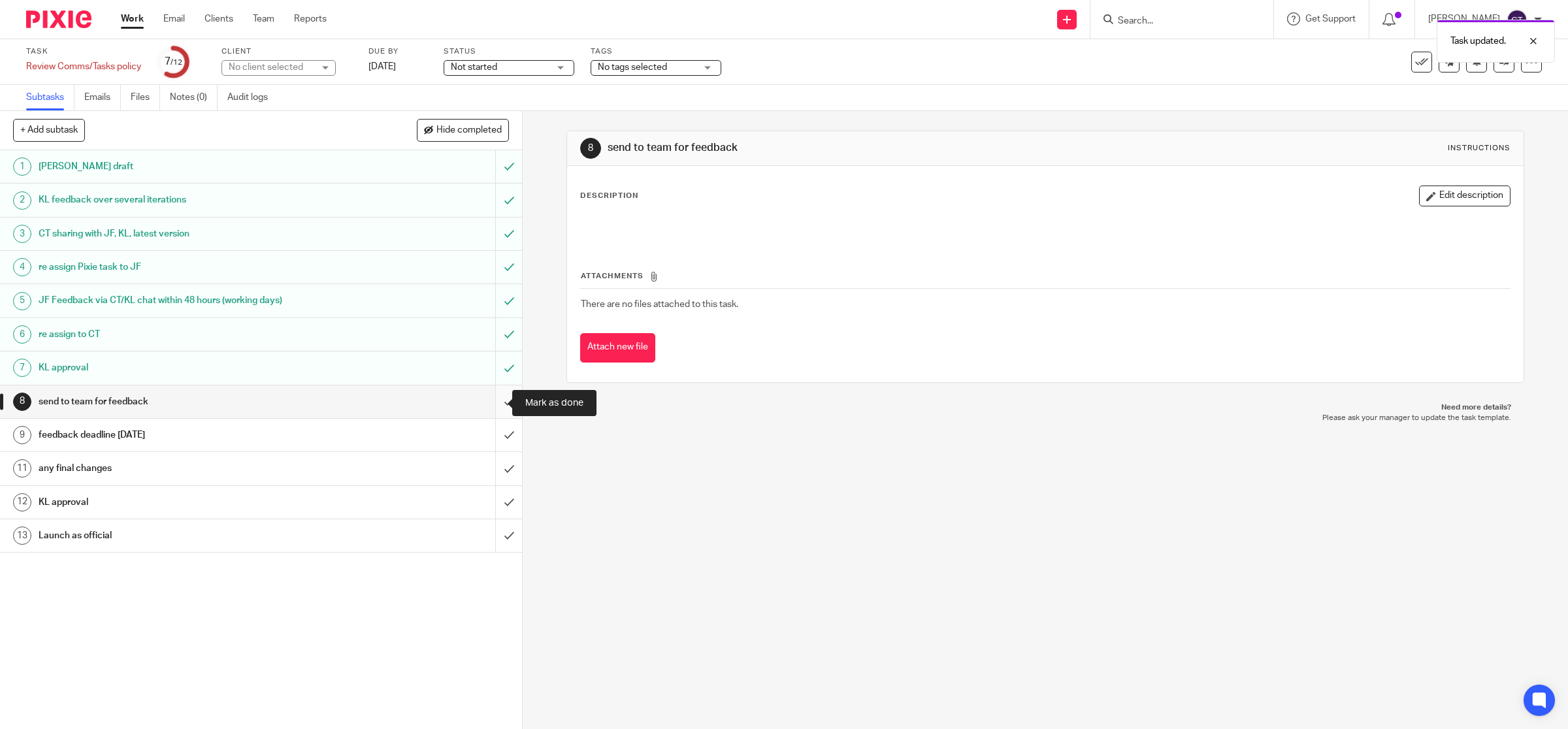
click at [490, 405] on input "submit" at bounding box center [261, 401] width 522 height 33
click at [419, 62] on link "26 Aug 2025" at bounding box center [398, 66] width 59 height 13
click at [1464, 63] on div "Deadline updated." at bounding box center [1486, 41] width 137 height 43
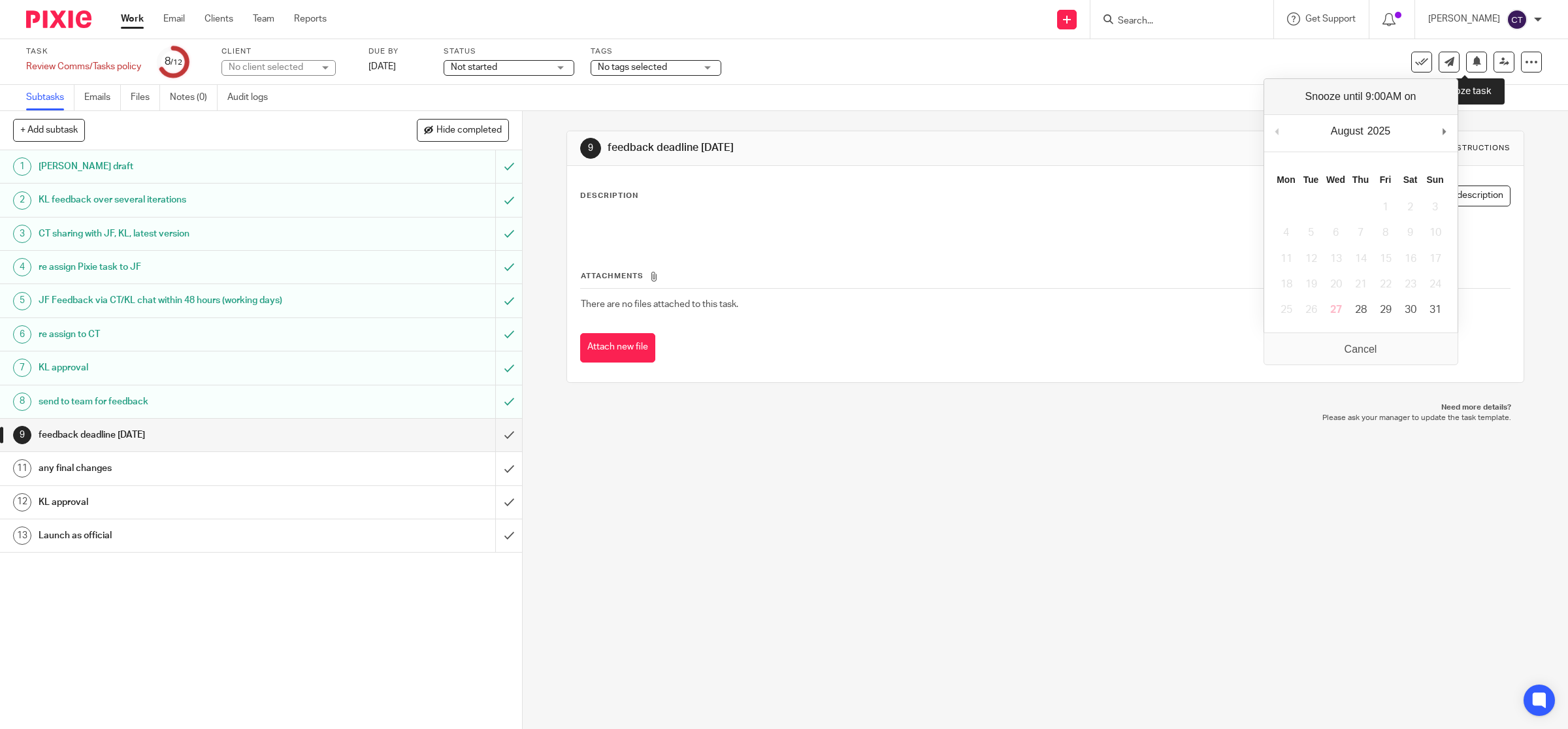
click at [1472, 63] on icon at bounding box center [1477, 60] width 9 height 9
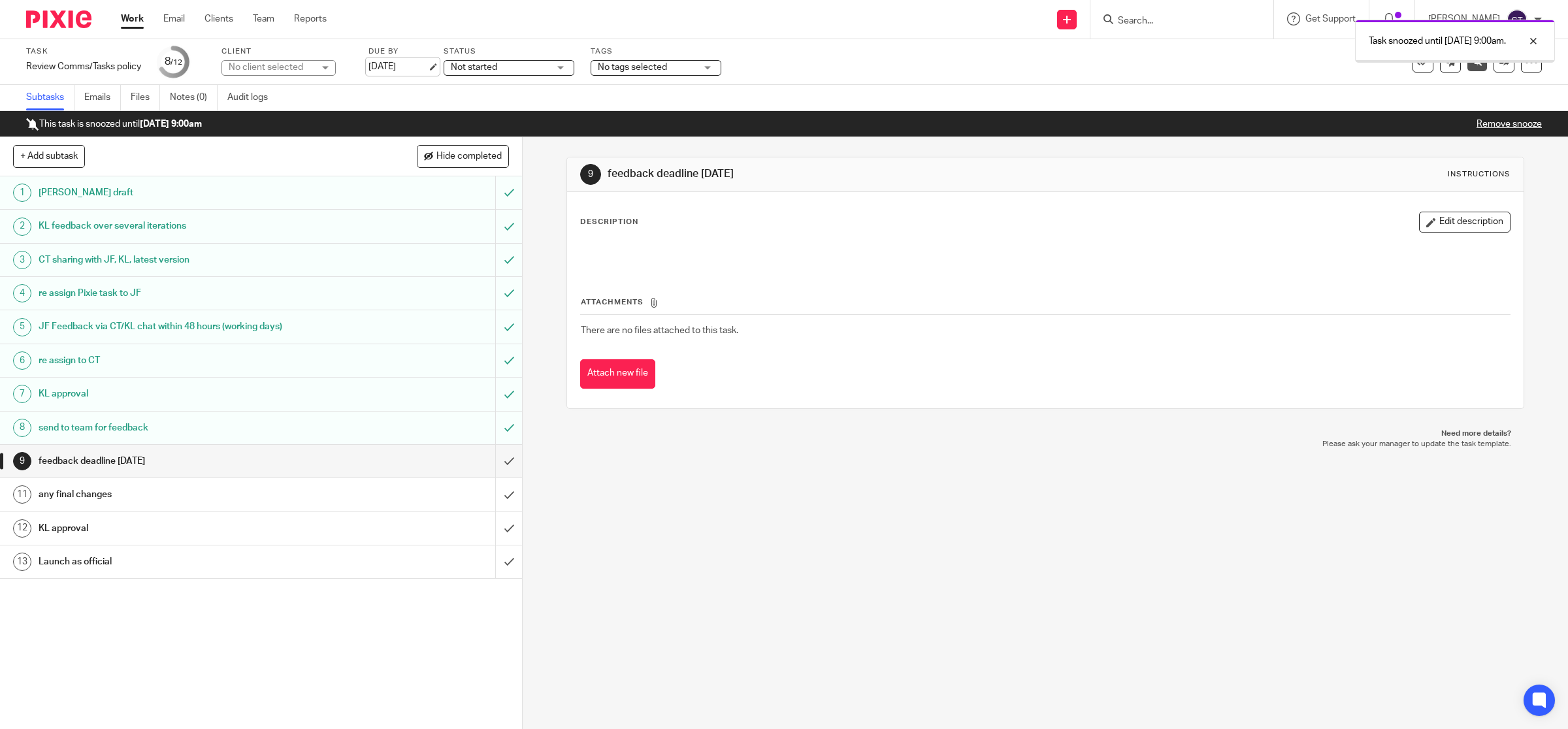
click at [401, 71] on link "[DATE]" at bounding box center [398, 66] width 59 height 13
click at [129, 17] on link "Work" at bounding box center [132, 19] width 23 height 13
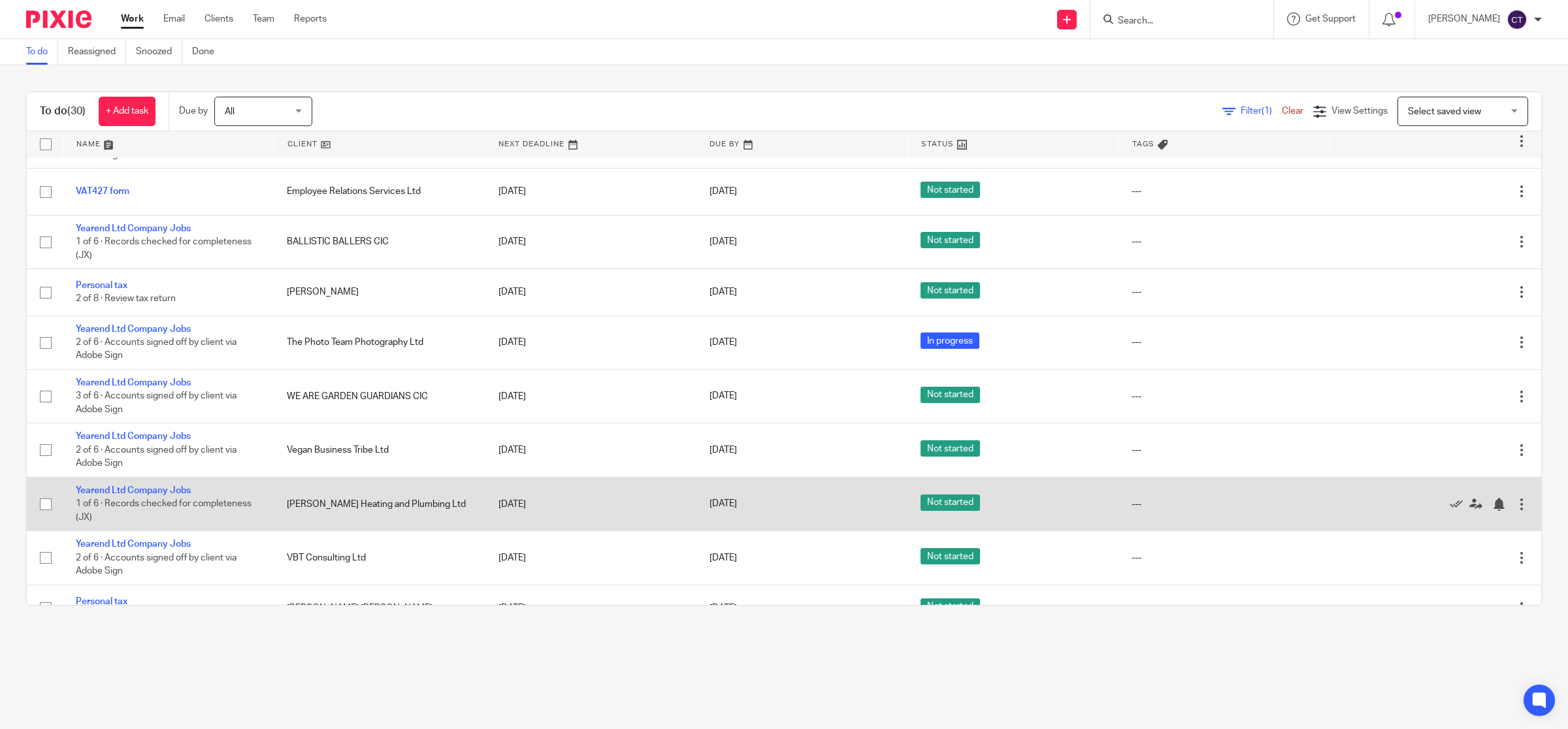
scroll to position [154, 0]
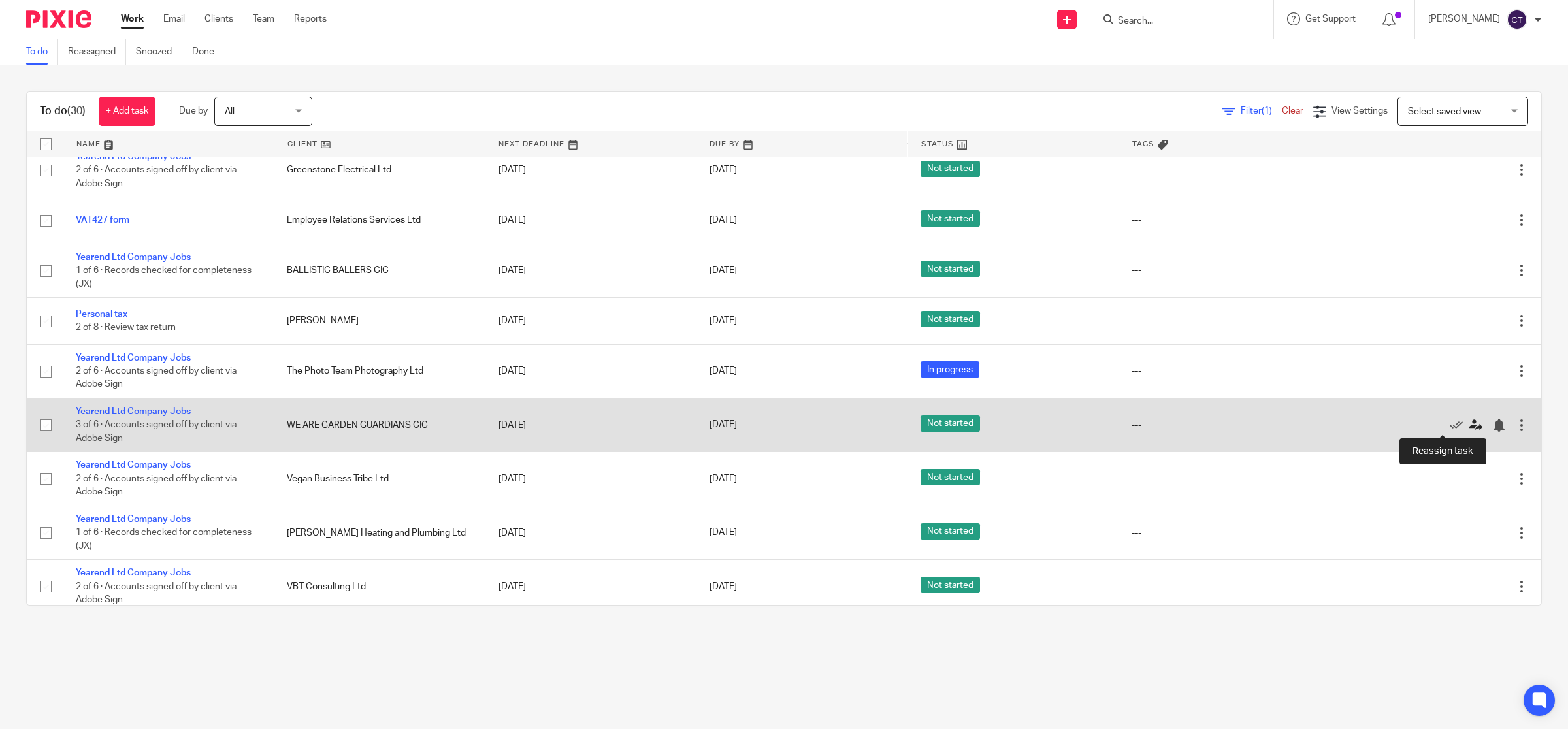
click at [1469, 421] on icon at bounding box center [1475, 425] width 13 height 13
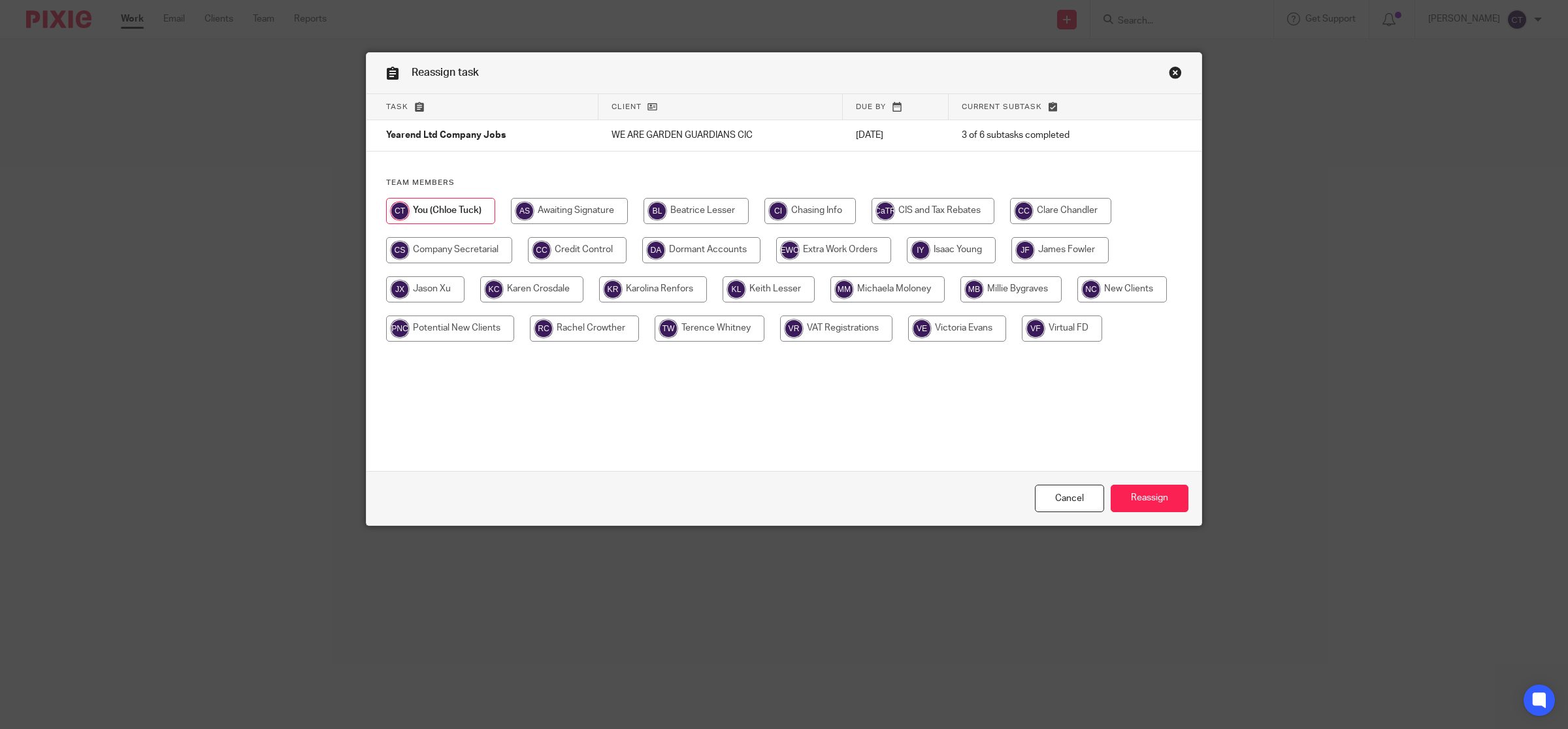
click at [773, 282] on input "radio" at bounding box center [768, 289] width 92 height 26
radio input "true"
click at [1151, 496] on input "Reassign" at bounding box center [1149, 499] width 78 height 28
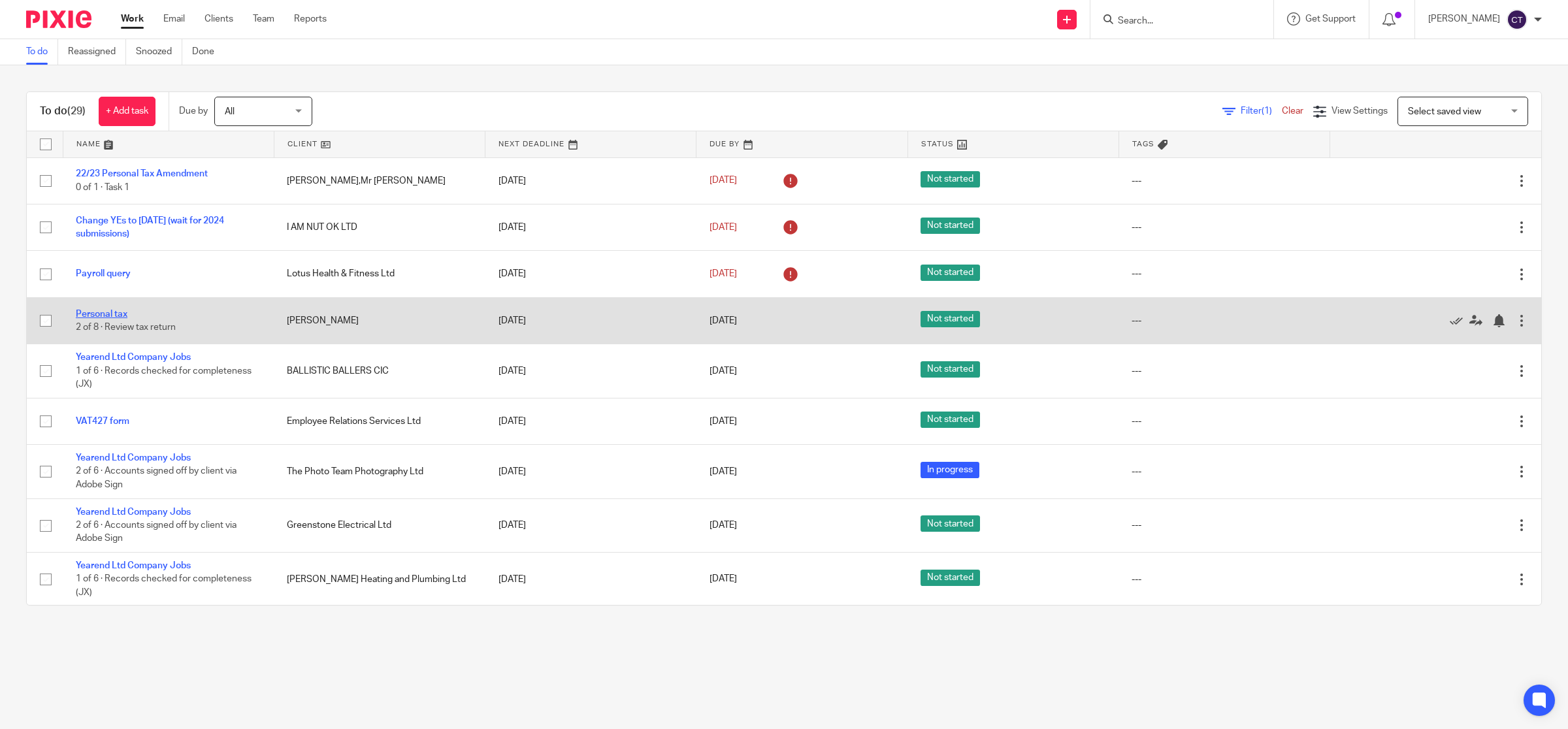
click at [110, 312] on link "Personal tax" at bounding box center [101, 314] width 52 height 9
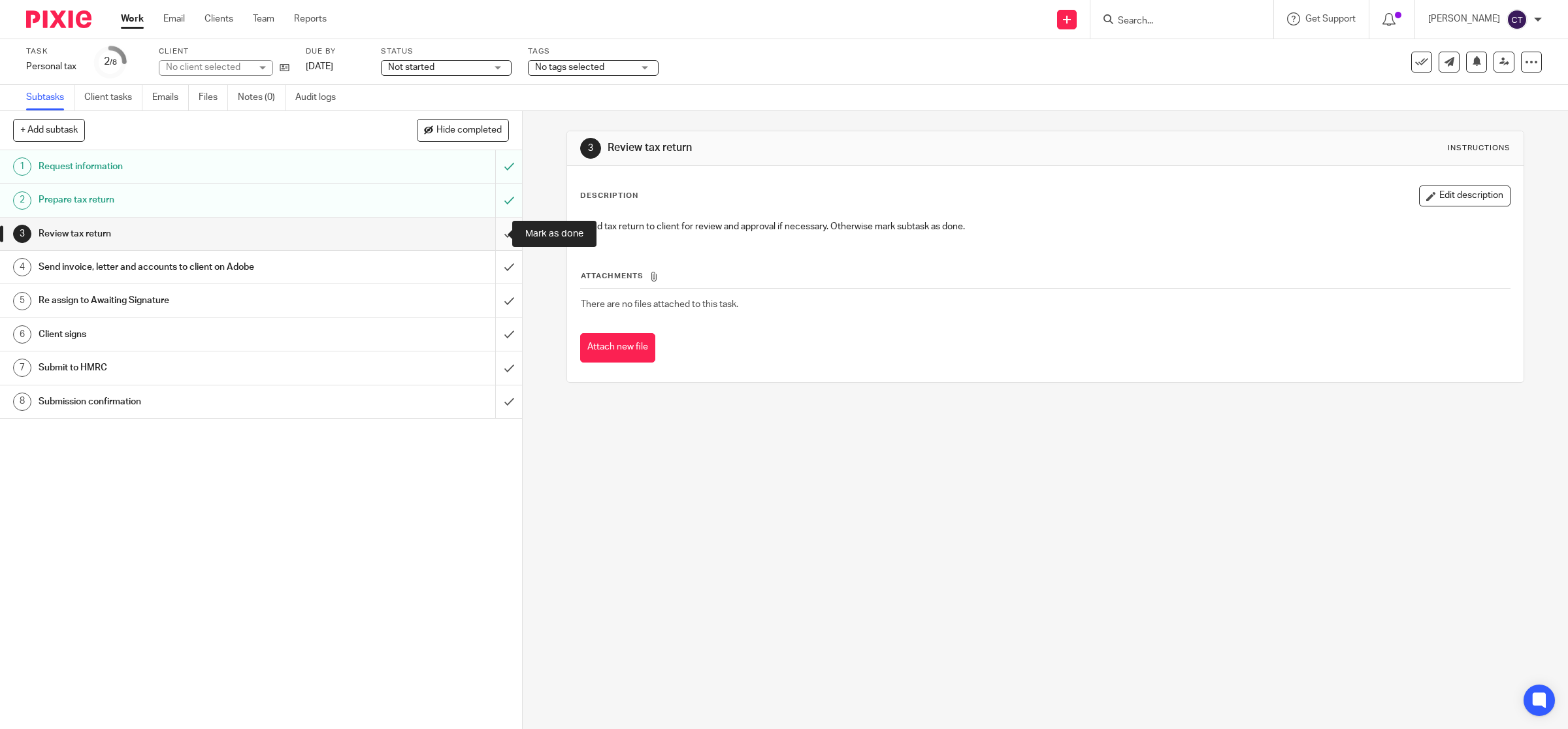
click at [494, 230] on input "submit" at bounding box center [261, 234] width 522 height 33
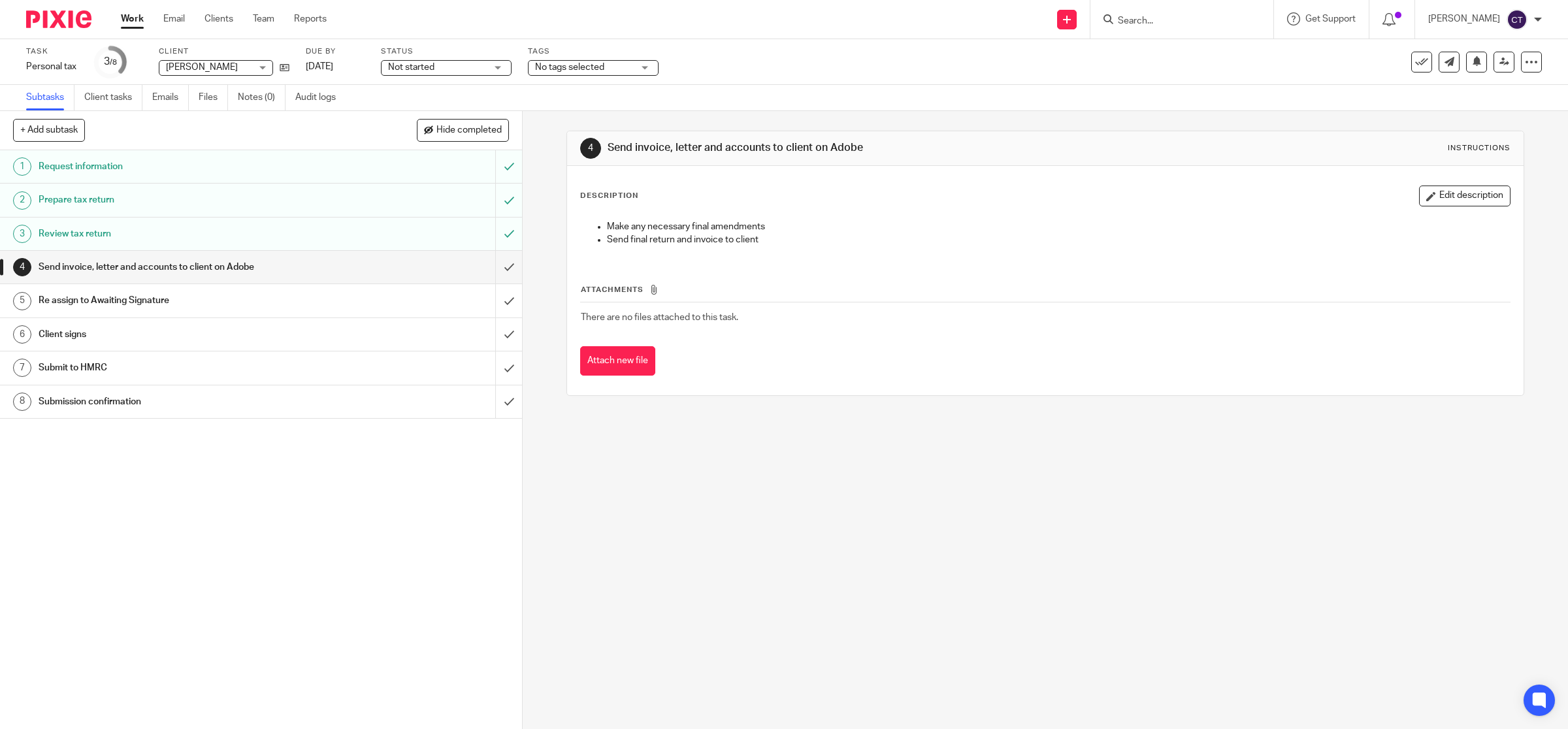
click at [1170, 485] on div "4 Send invoice, letter and accounts to client on Adobe Instructions Description…" at bounding box center [1045, 419] width 1045 height 617
click at [1493, 53] on link at bounding box center [1504, 62] width 21 height 21
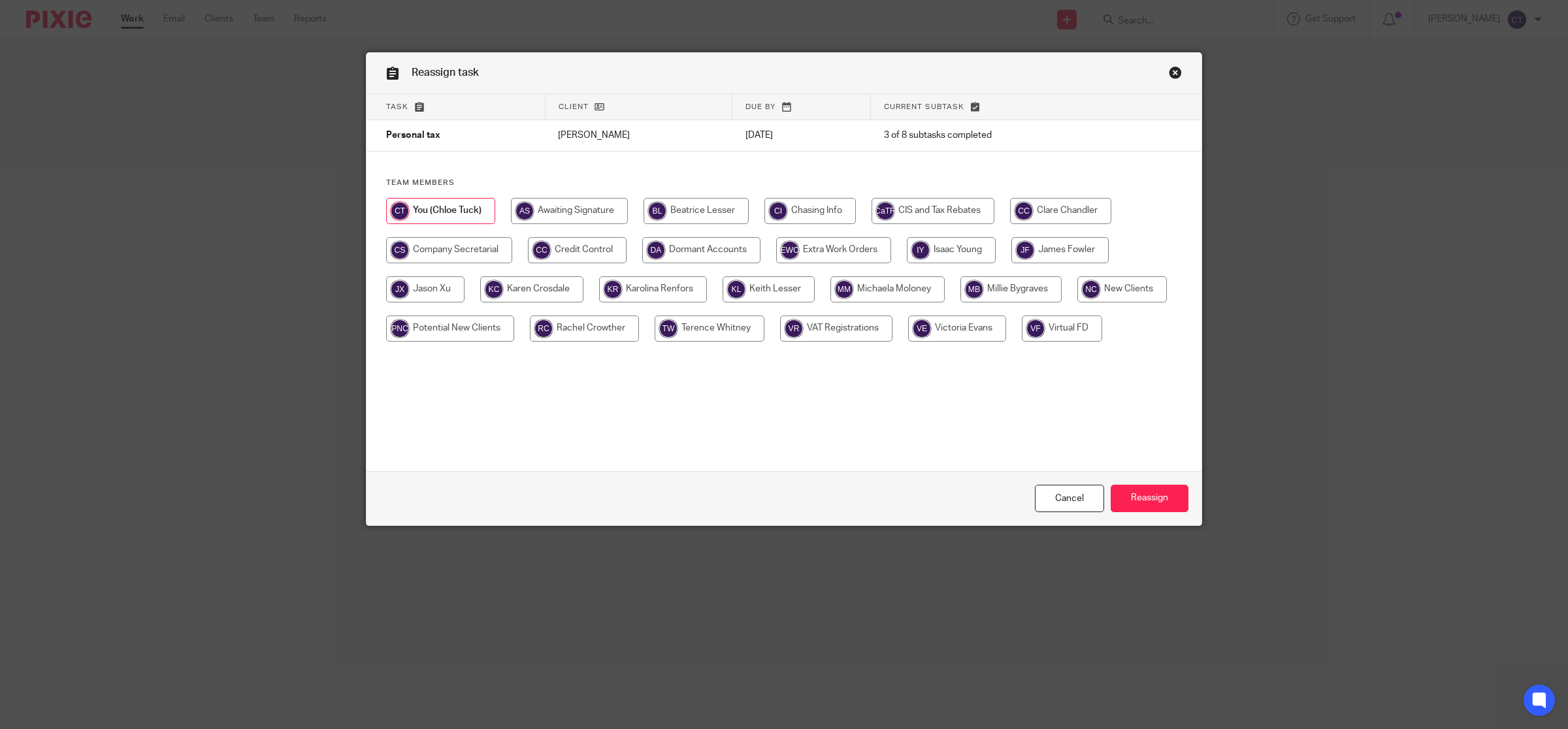
click at [1076, 203] on input "radio" at bounding box center [1060, 211] width 101 height 26
radio input "true"
click at [1151, 498] on input "Reassign" at bounding box center [1149, 499] width 78 height 28
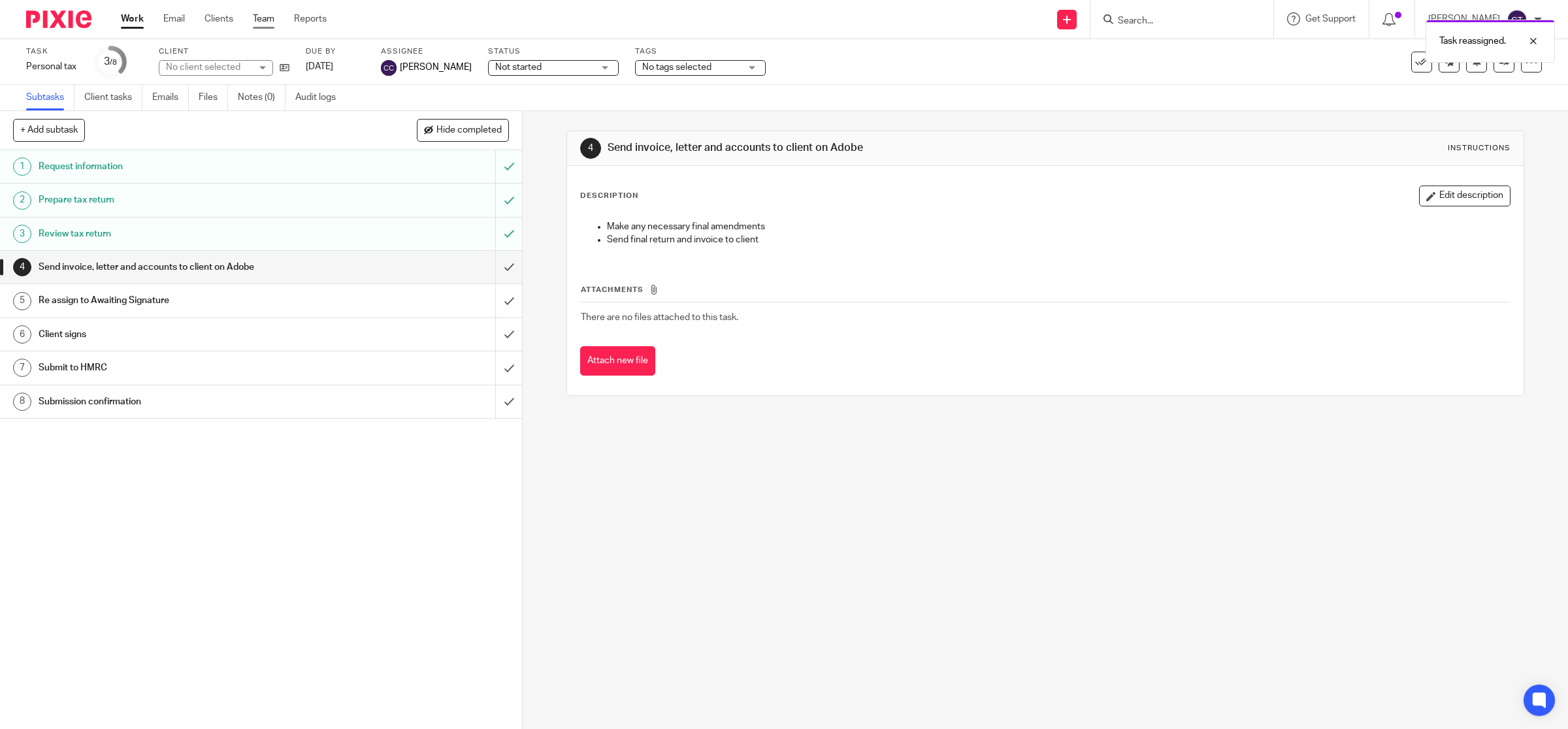
click at [263, 20] on link "Team" at bounding box center [263, 19] width 21 height 13
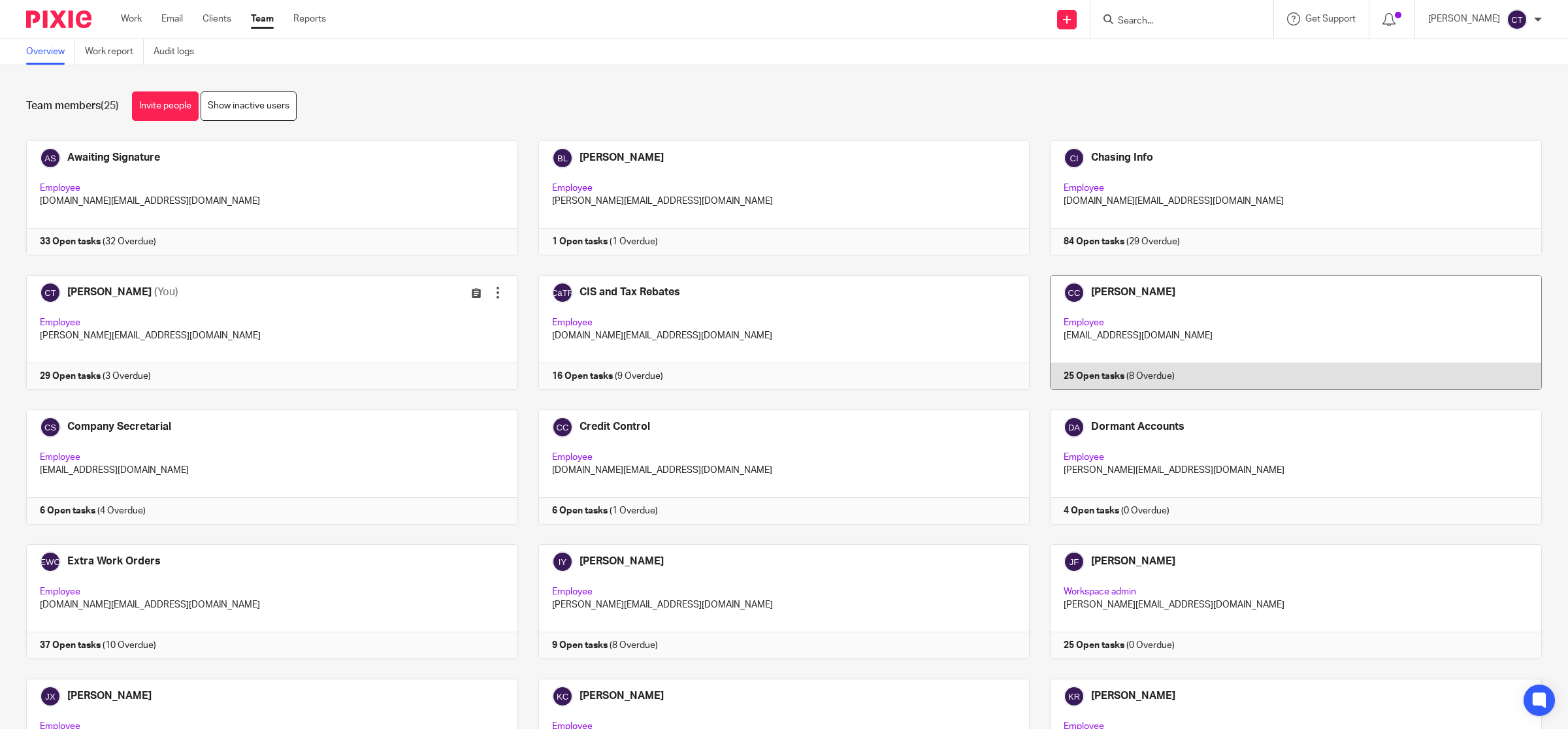
click at [1151, 357] on link at bounding box center [1286, 332] width 512 height 115
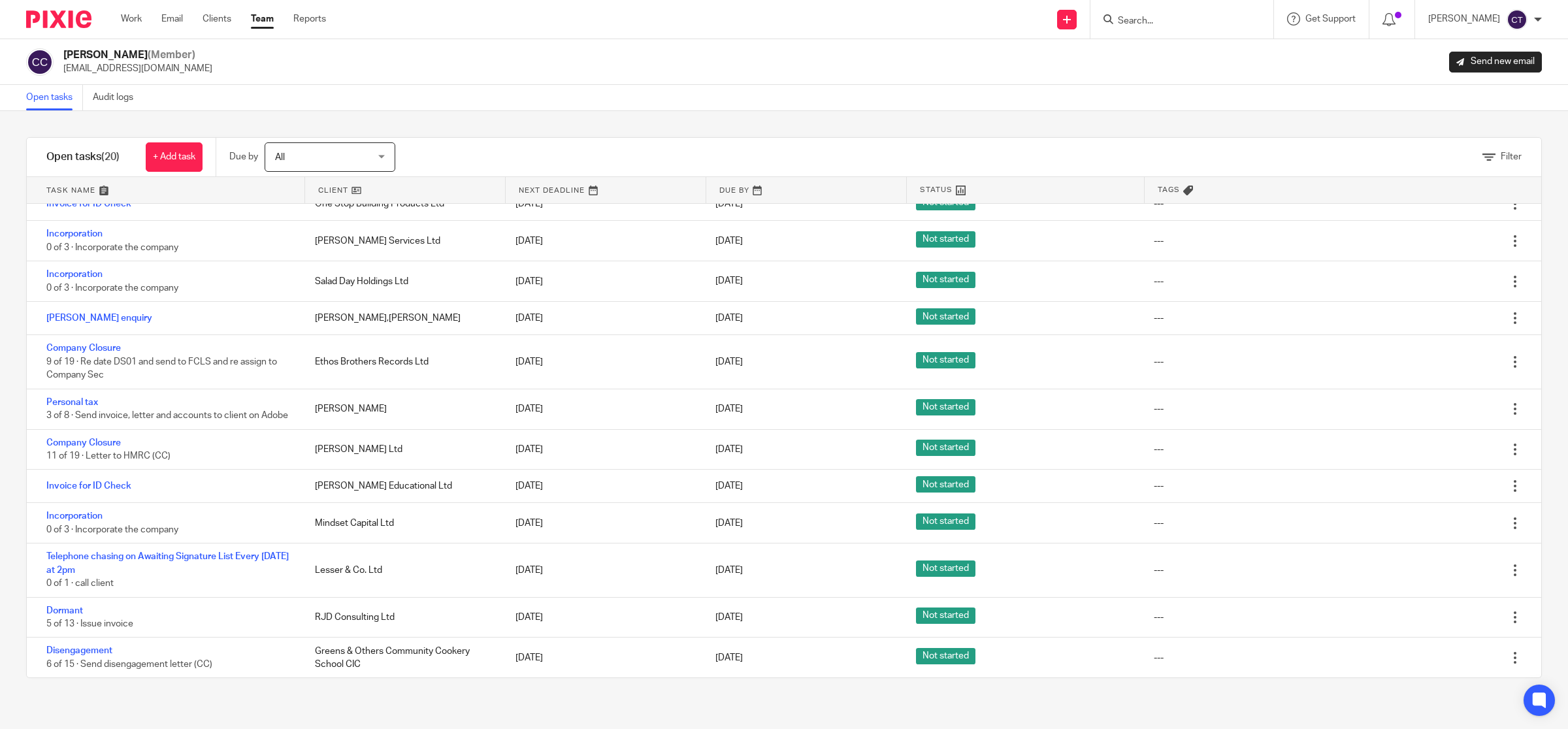
scroll to position [379, 0]
click at [126, 16] on link "Work" at bounding box center [131, 19] width 21 height 13
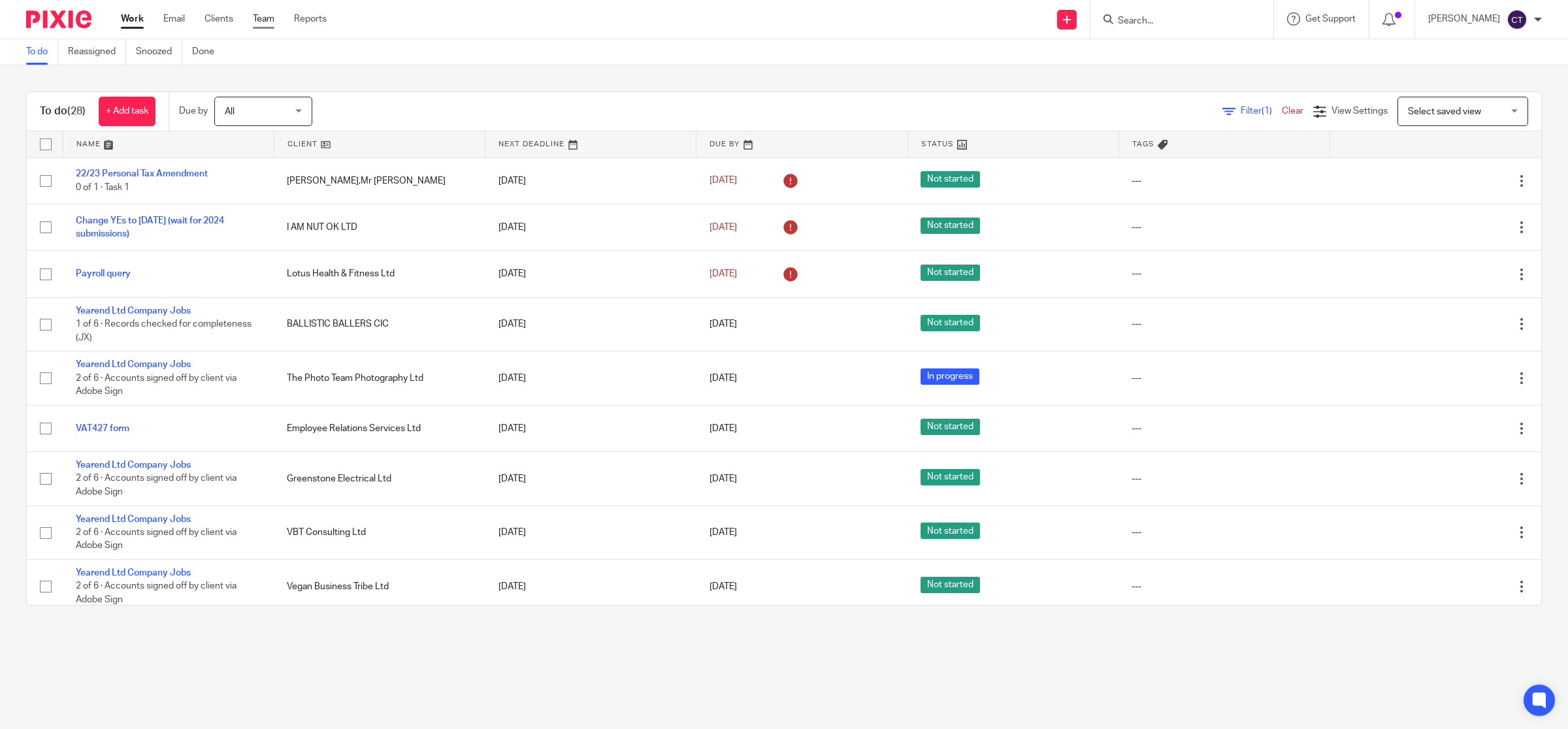
click at [261, 16] on link "Team" at bounding box center [263, 19] width 21 height 13
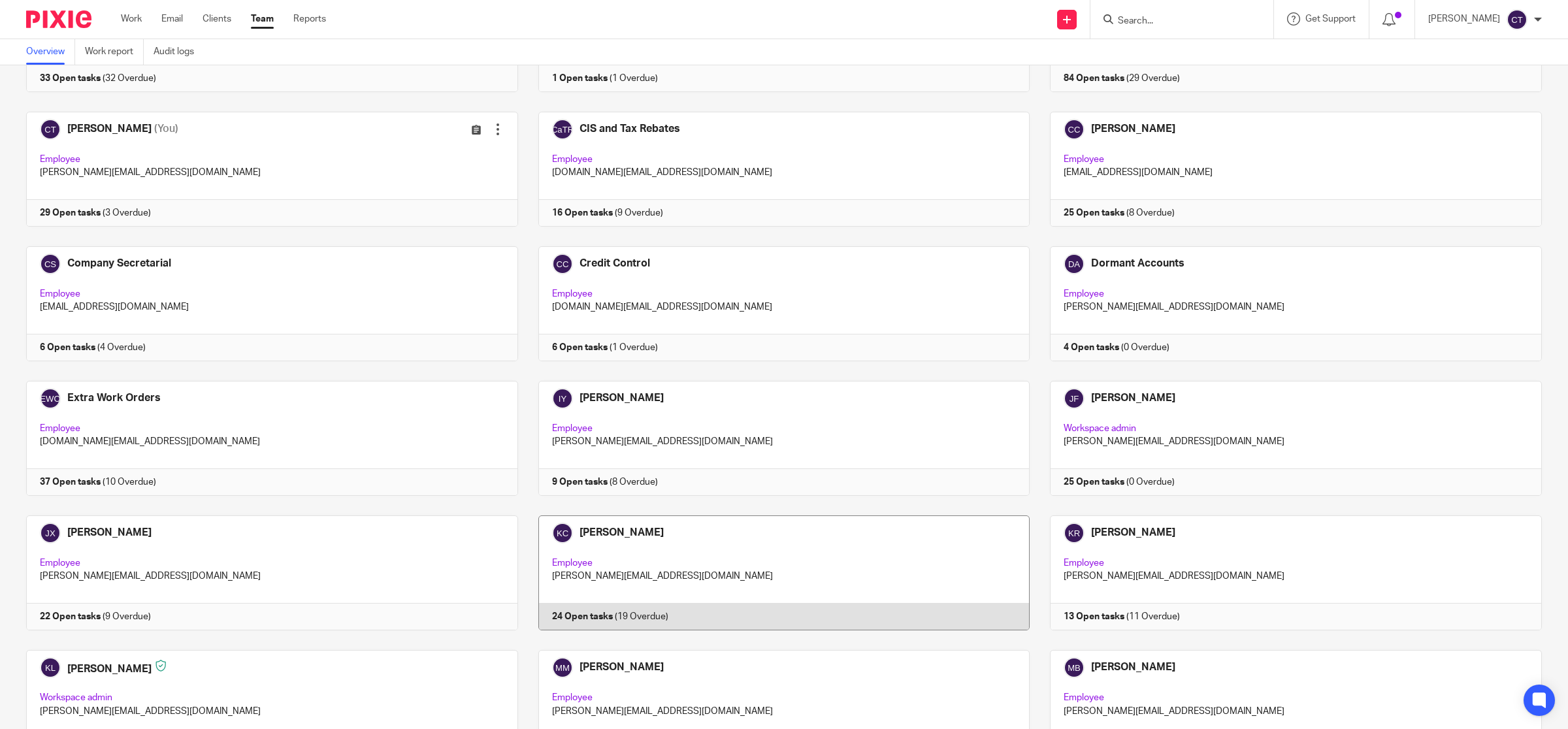
scroll to position [245, 0]
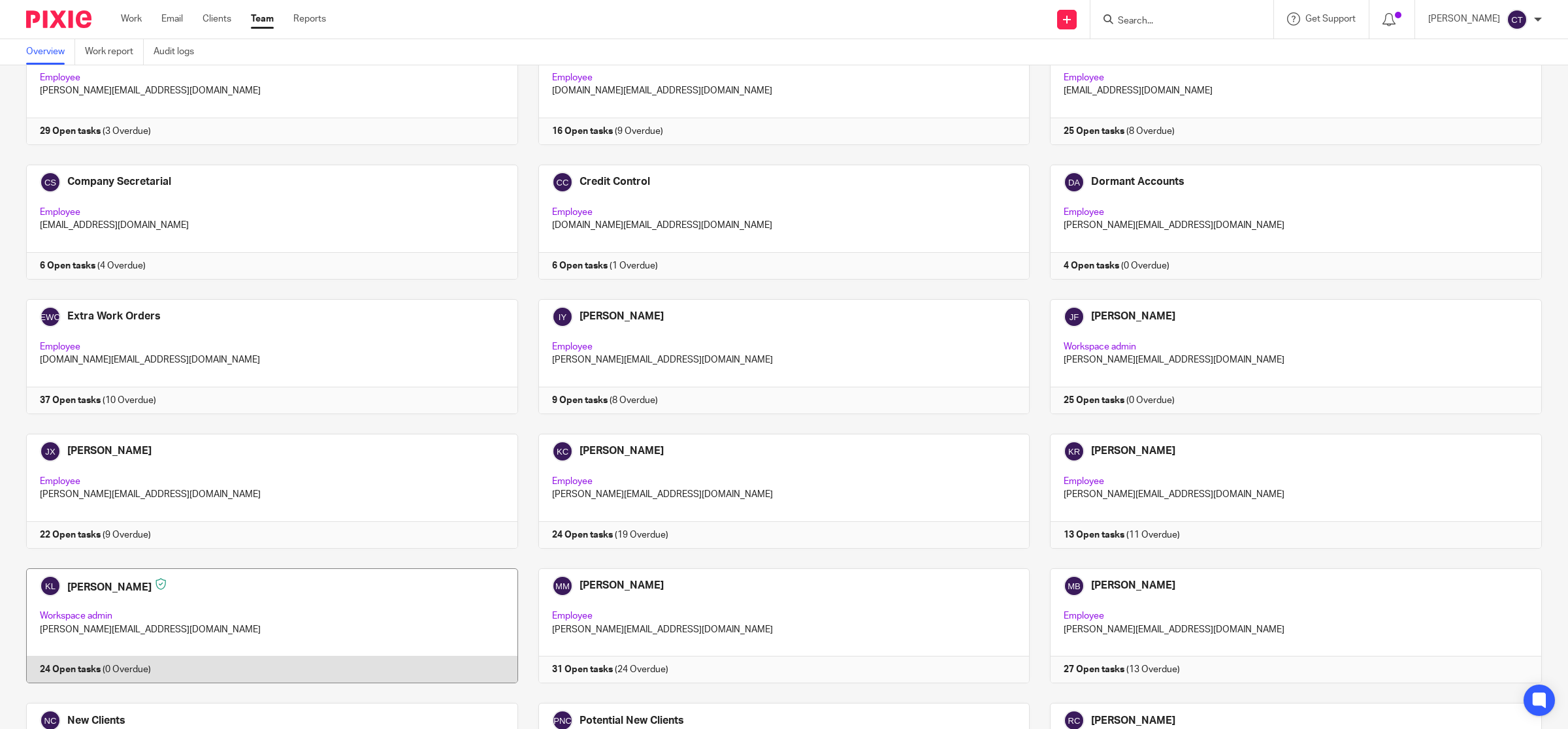
click at [365, 627] on link at bounding box center [262, 625] width 512 height 115
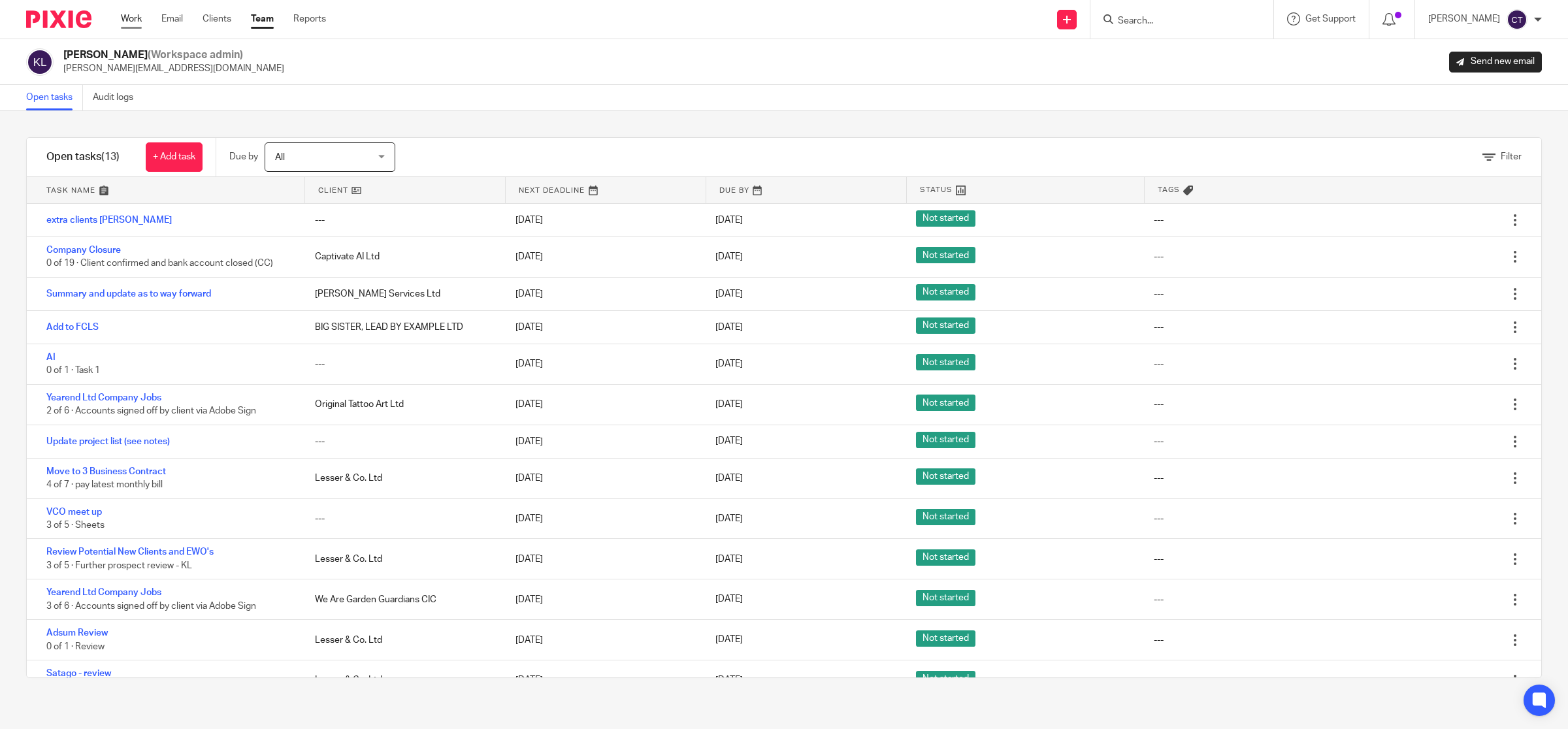
click at [128, 18] on link "Work" at bounding box center [131, 19] width 21 height 13
